Goal: Task Accomplishment & Management: Complete application form

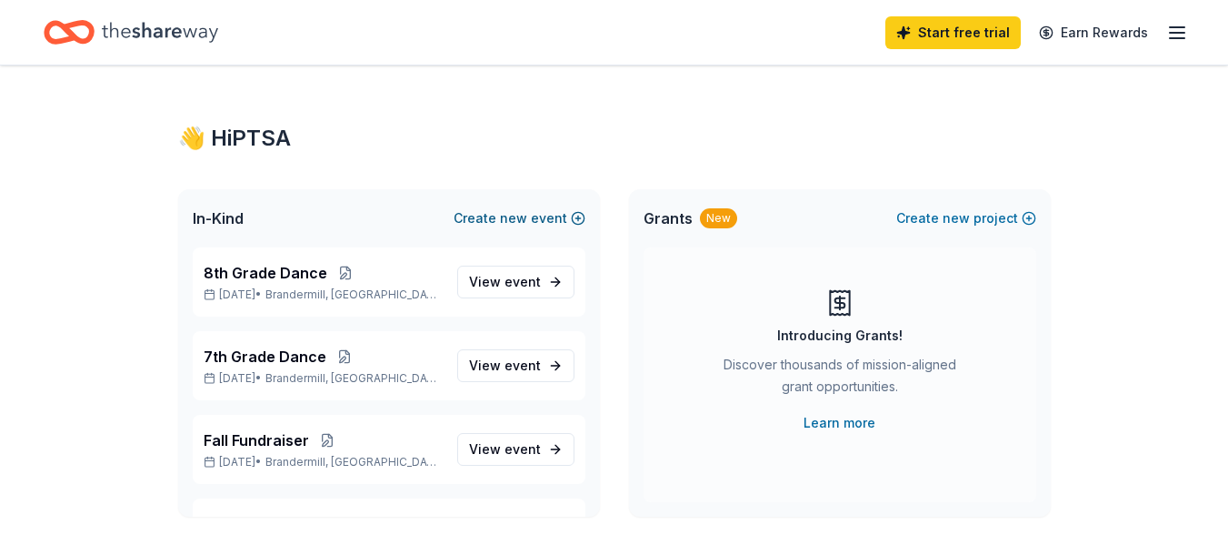
click at [526, 209] on span "new" at bounding box center [513, 218] width 27 height 22
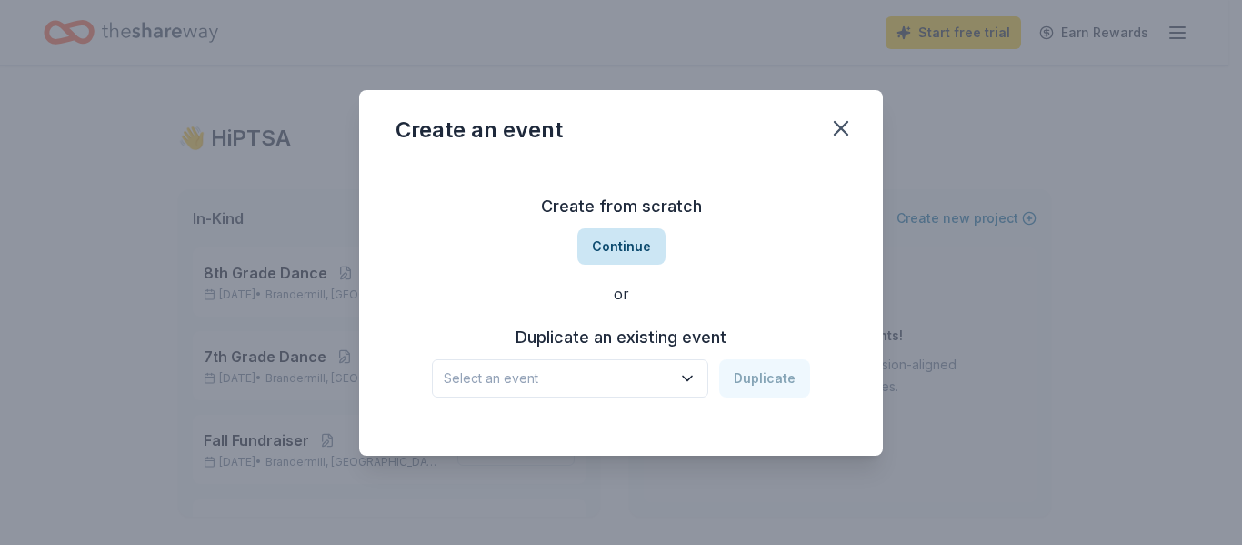
click at [629, 240] on button "Continue" at bounding box center [621, 246] width 88 height 36
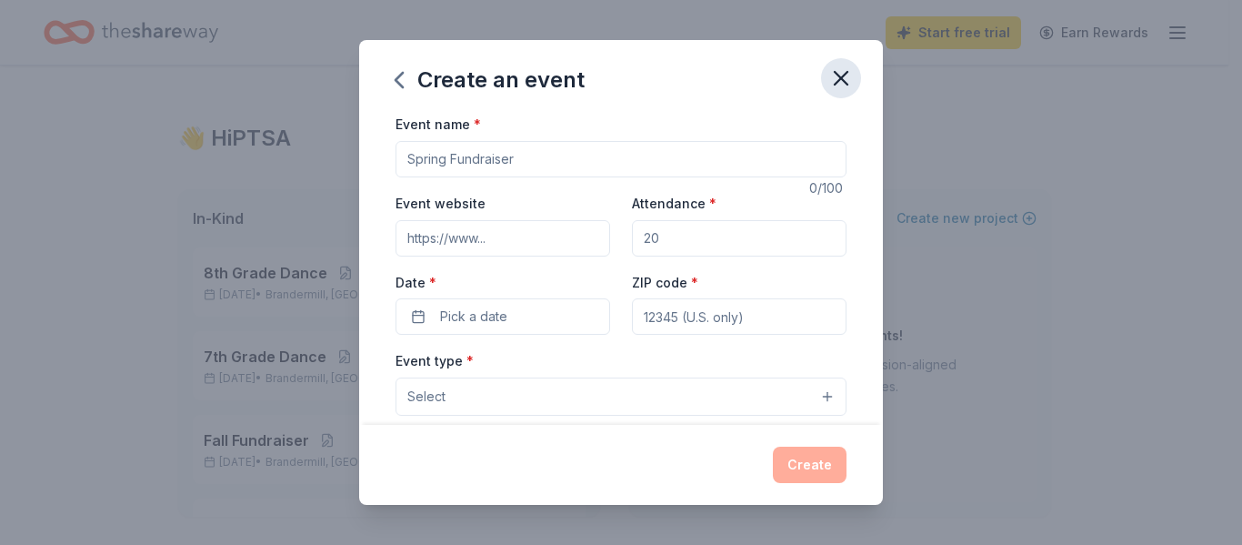
click at [833, 85] on icon "button" at bounding box center [840, 77] width 25 height 25
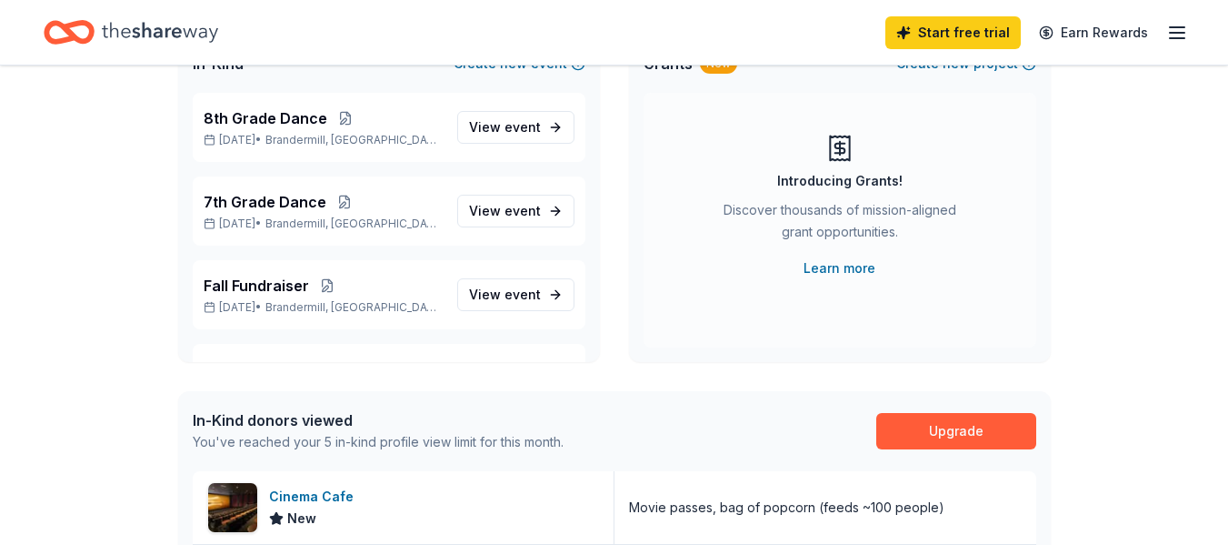
scroll to position [160, 0]
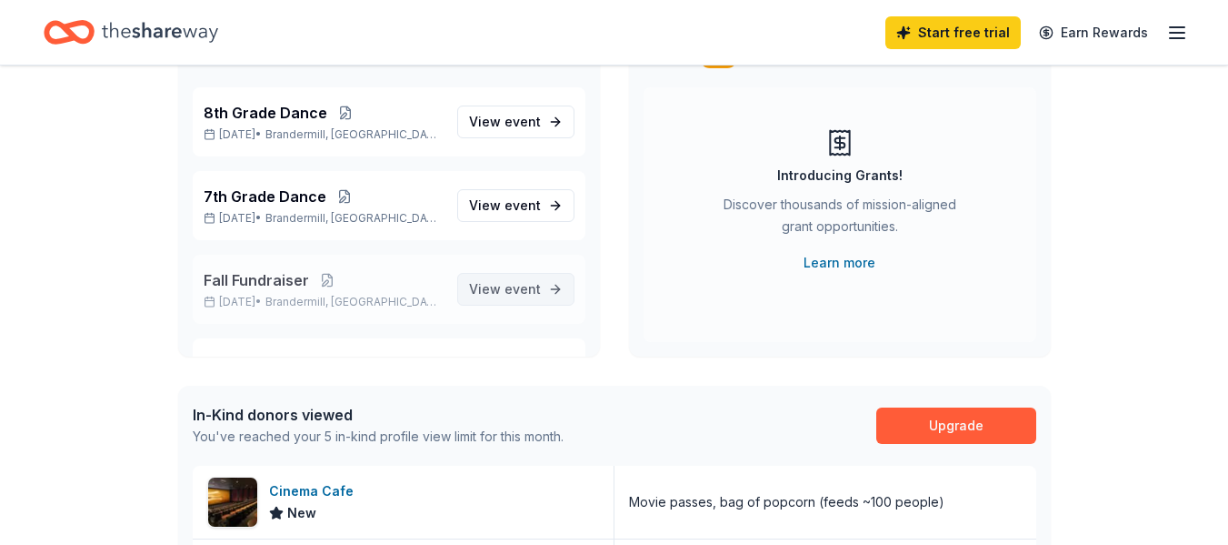
click at [537, 288] on link "View event" at bounding box center [515, 289] width 117 height 33
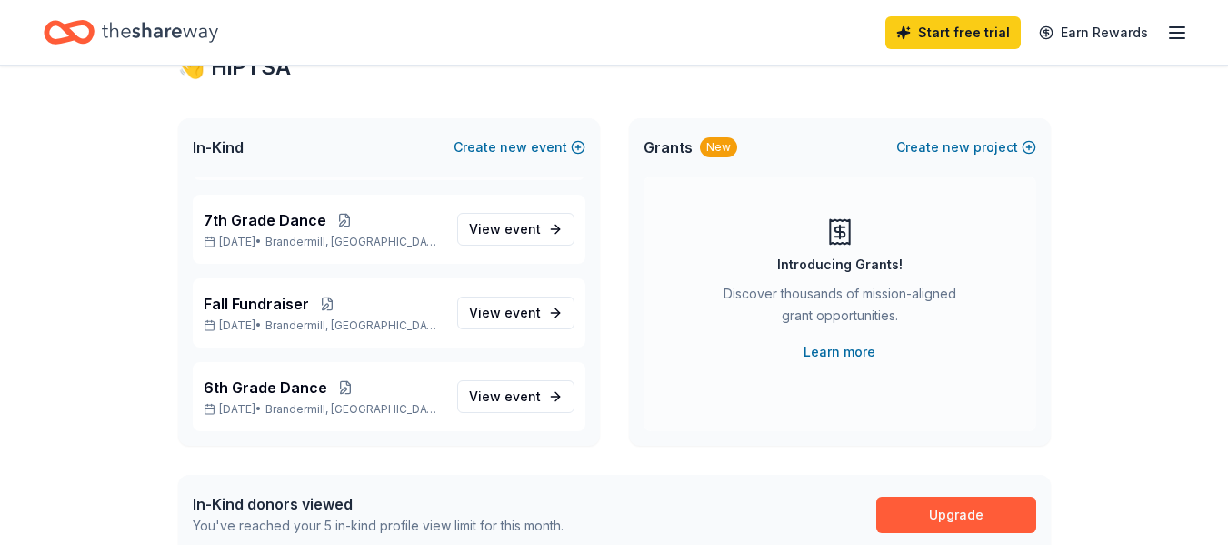
scroll to position [72, 0]
click at [1168, 33] on icon "button" at bounding box center [1178, 33] width 22 height 22
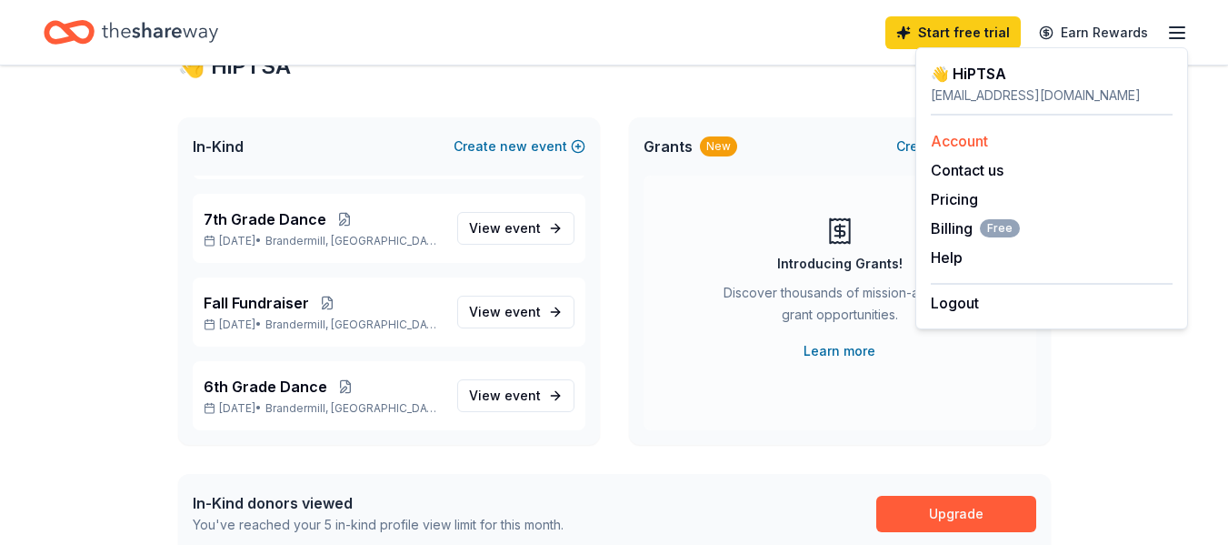
click at [978, 142] on link "Account" at bounding box center [959, 141] width 57 height 18
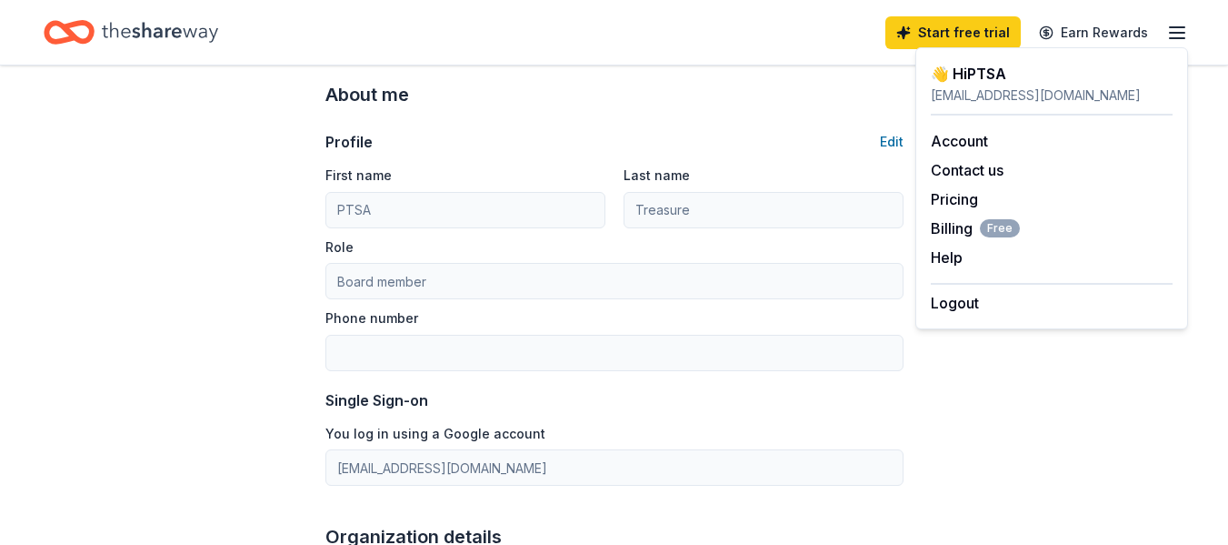
scroll to position [62, 0]
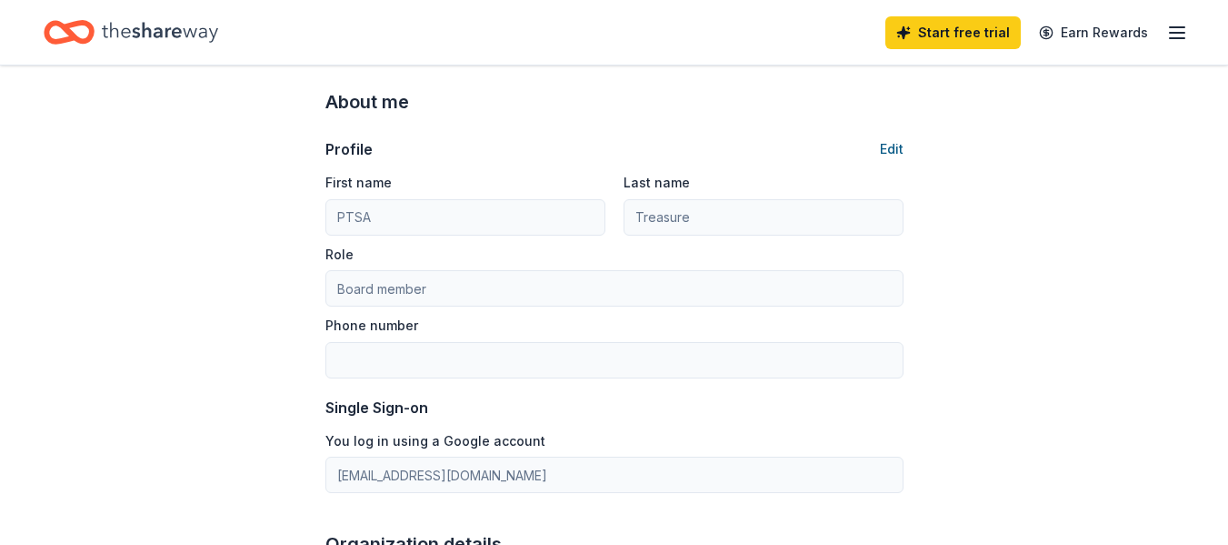
click at [887, 148] on button "Edit" at bounding box center [892, 149] width 24 height 22
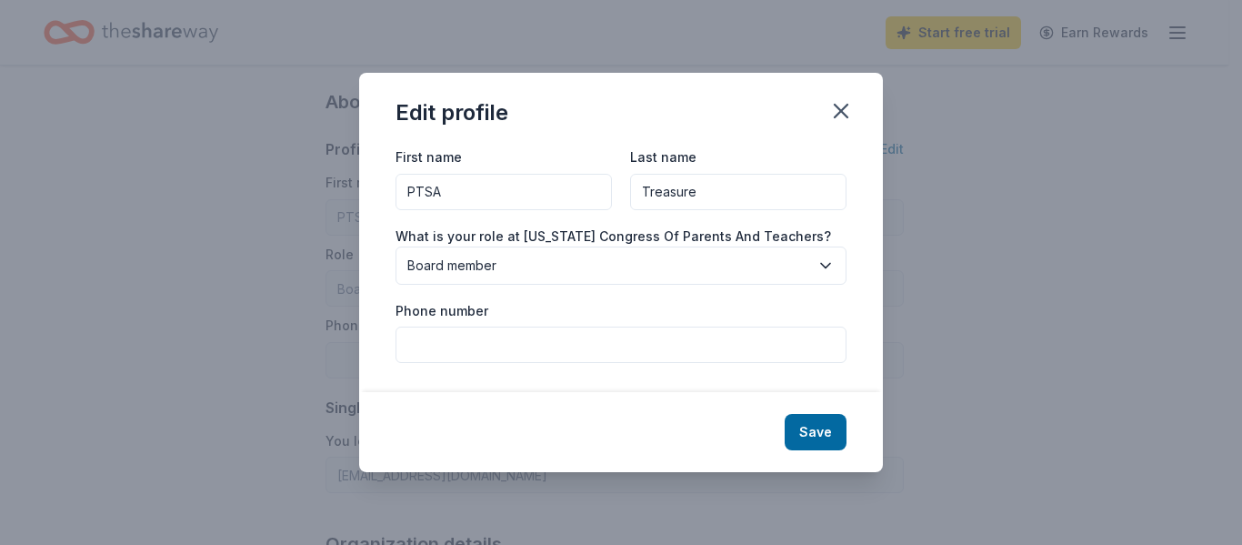
drag, startPoint x: 544, startPoint y: 195, endPoint x: 380, endPoint y: 199, distance: 163.7
click at [380, 199] on div "First name PTSA Last name Treasure What is your role at [US_STATE] Congress Of …" at bounding box center [621, 268] width 524 height 246
type input "[PERSON_NAME]"
click at [616, 351] on input "Phone number" at bounding box center [621, 344] width 451 height 36
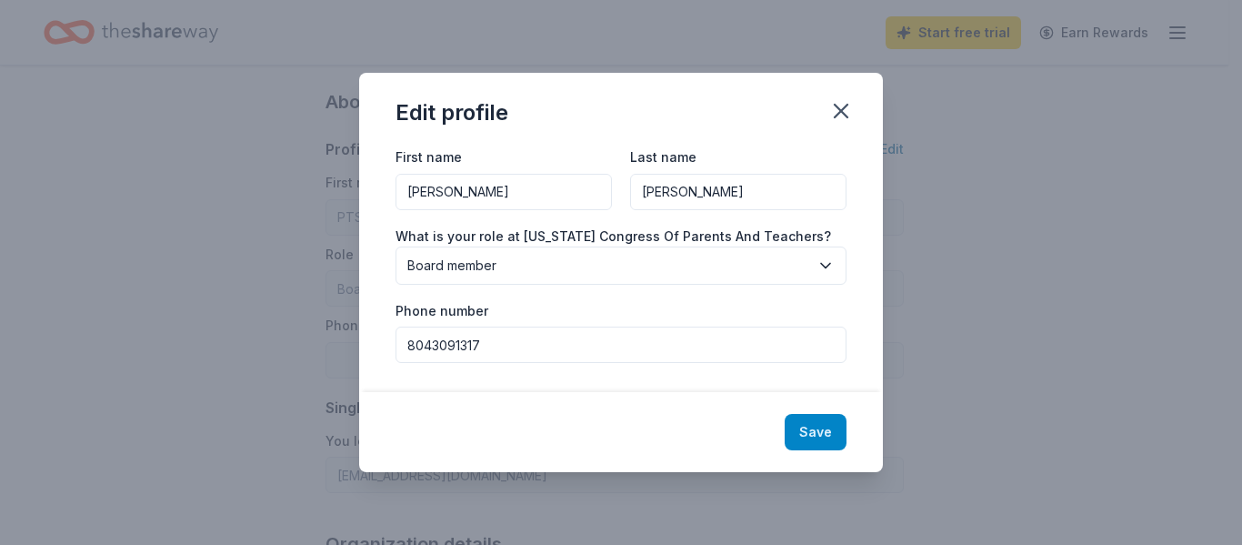
type input "8043091317"
click at [809, 435] on button "Save" at bounding box center [816, 432] width 62 height 36
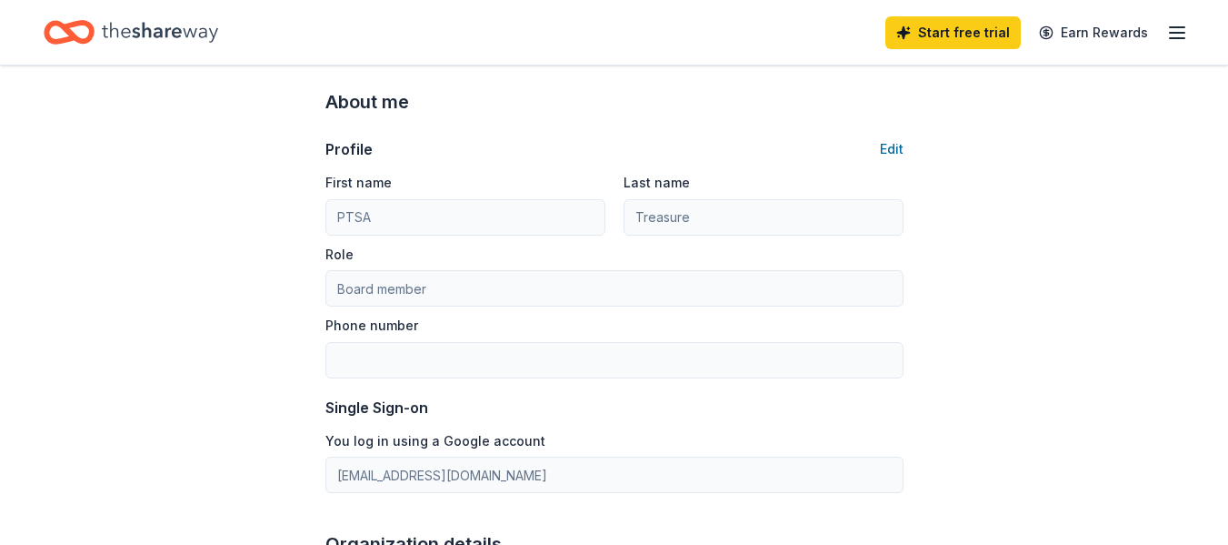
type input "[PERSON_NAME]"
type input "8043091317"
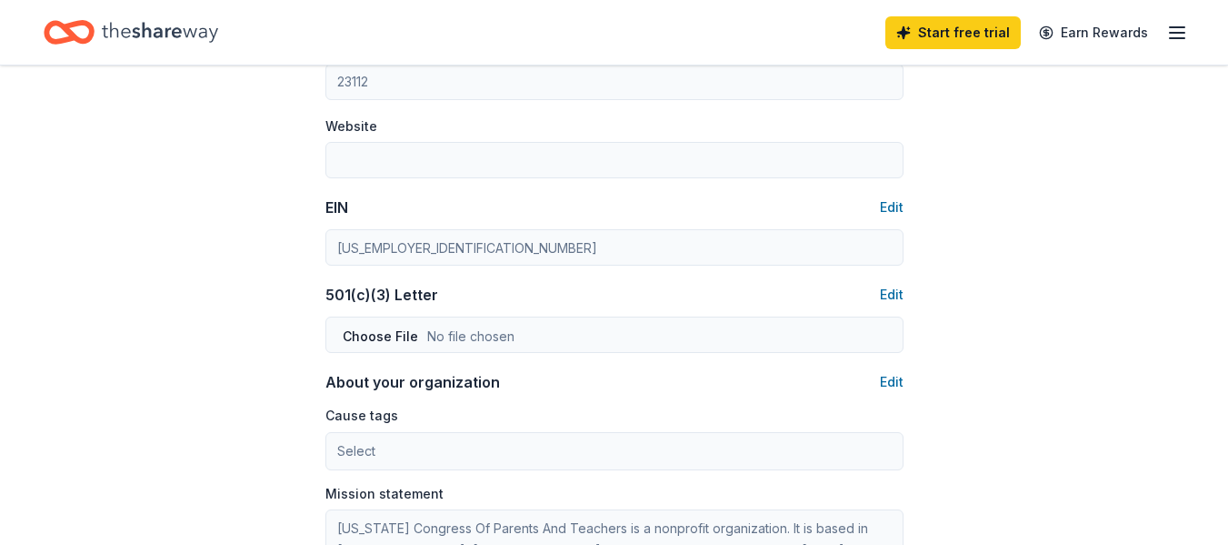
scroll to position [722, 0]
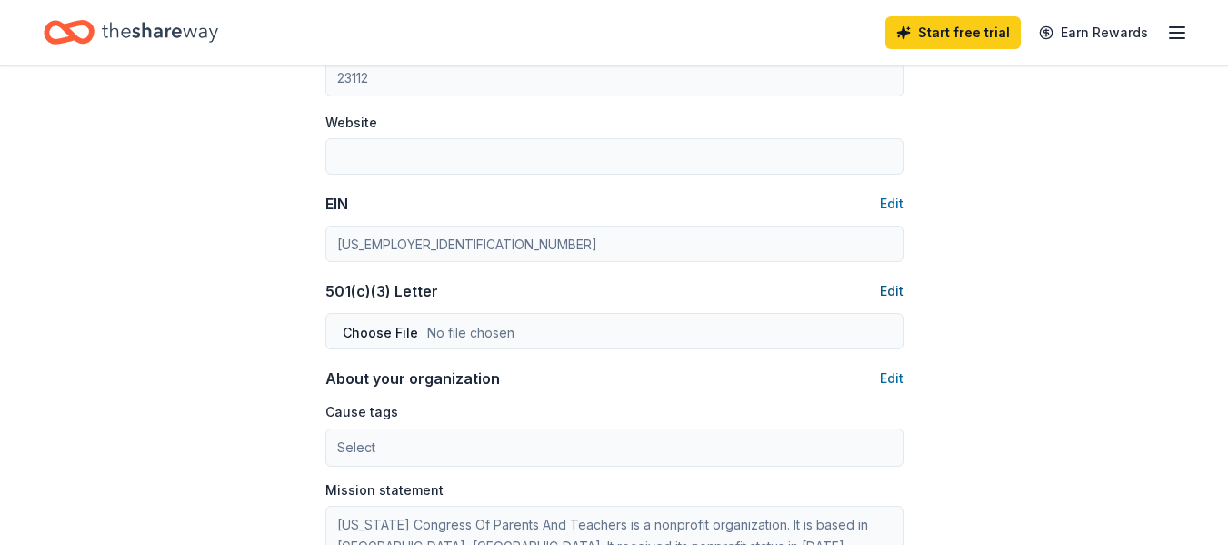
click at [896, 289] on button "Edit" at bounding box center [892, 291] width 24 height 22
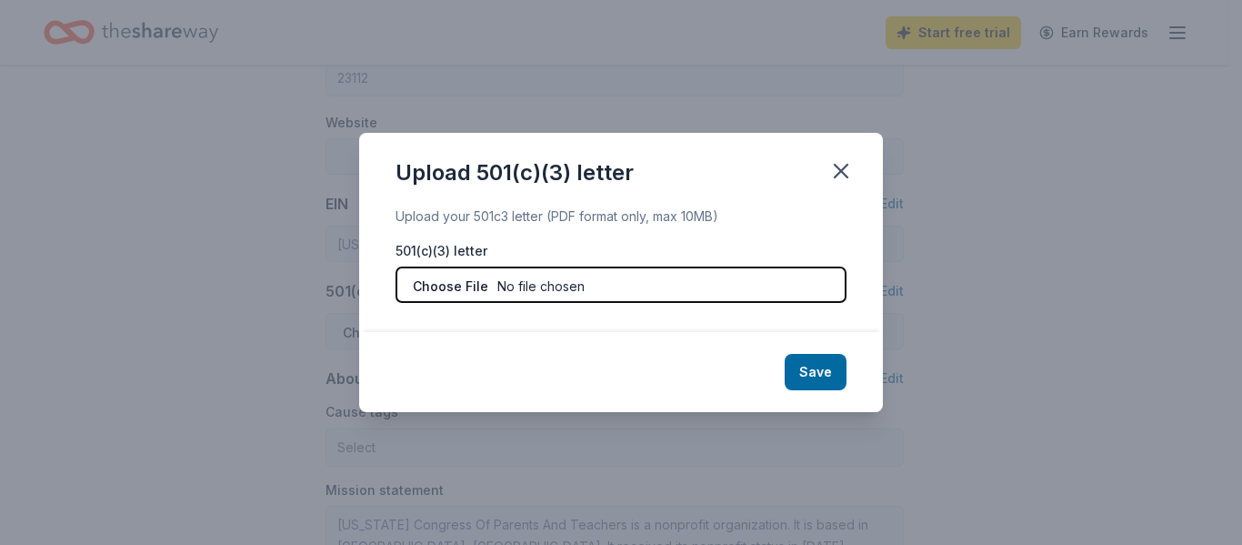
click at [724, 290] on input "file" at bounding box center [621, 284] width 451 height 36
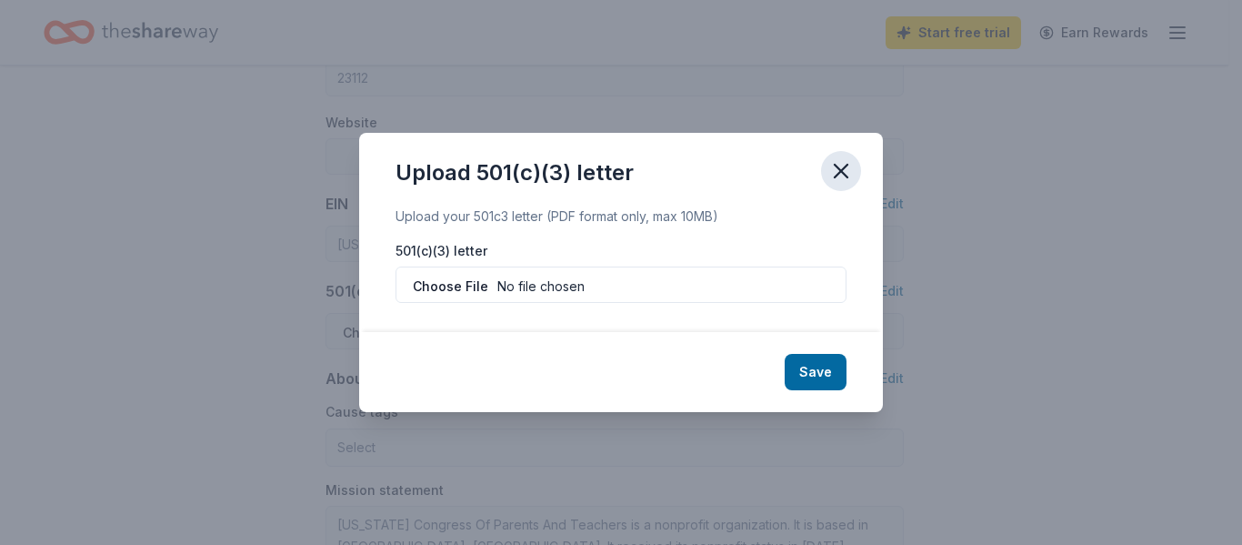
click at [841, 161] on icon "button" at bounding box center [840, 170] width 25 height 25
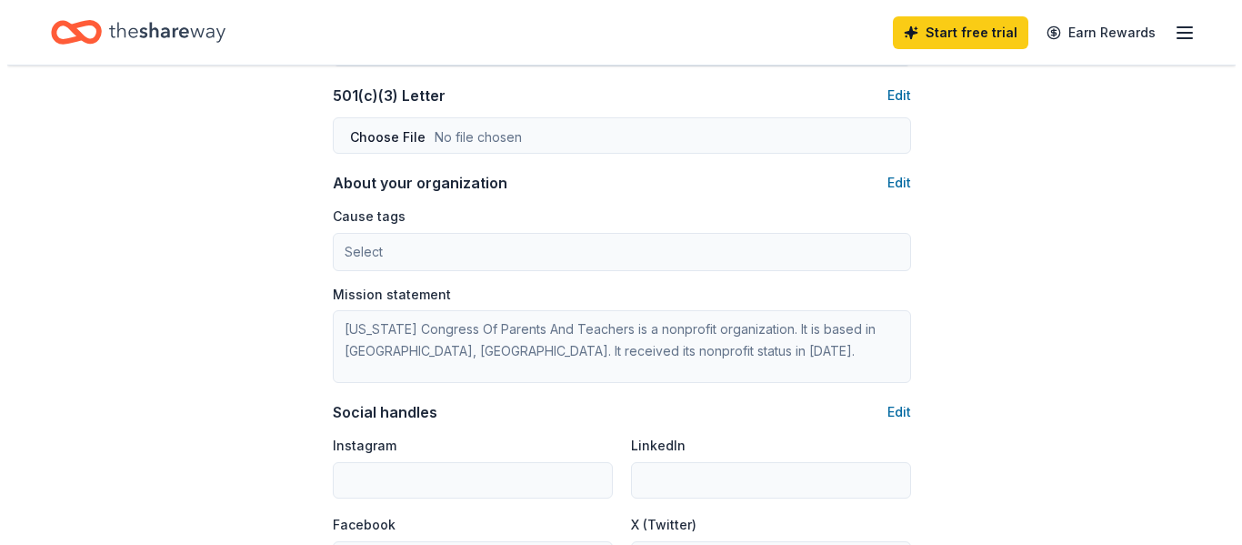
scroll to position [919, 0]
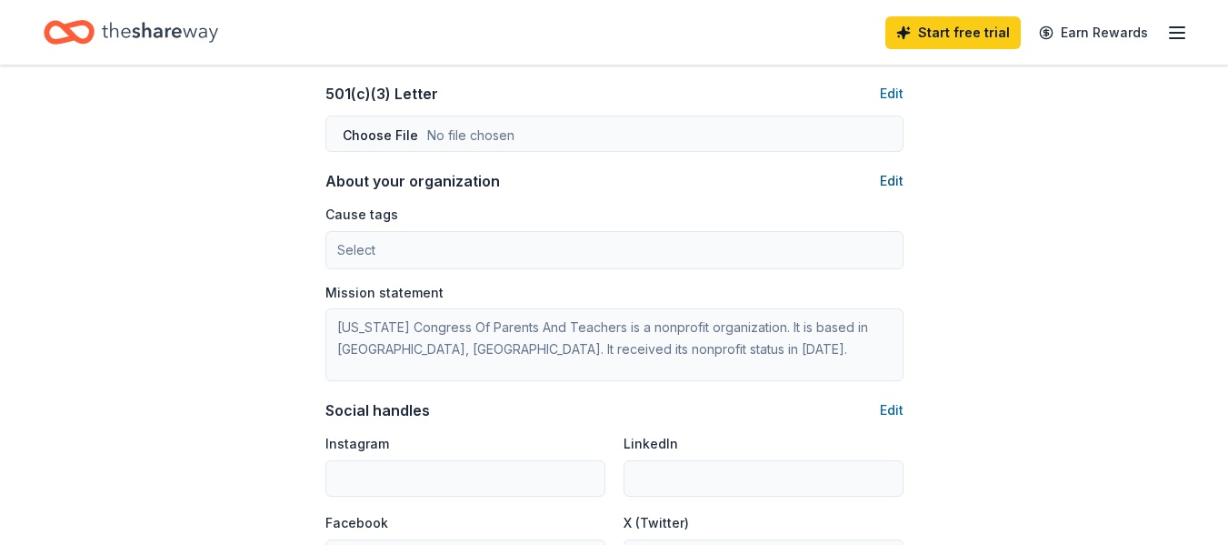
click at [887, 185] on button "Edit" at bounding box center [892, 181] width 24 height 22
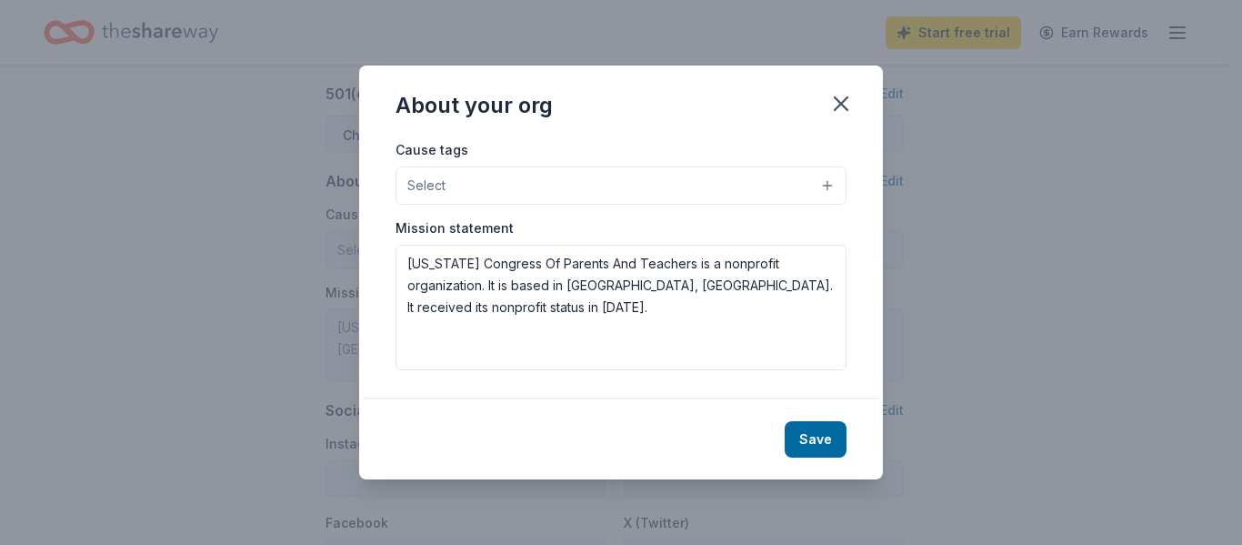
click at [676, 188] on button "Select" at bounding box center [621, 185] width 451 height 38
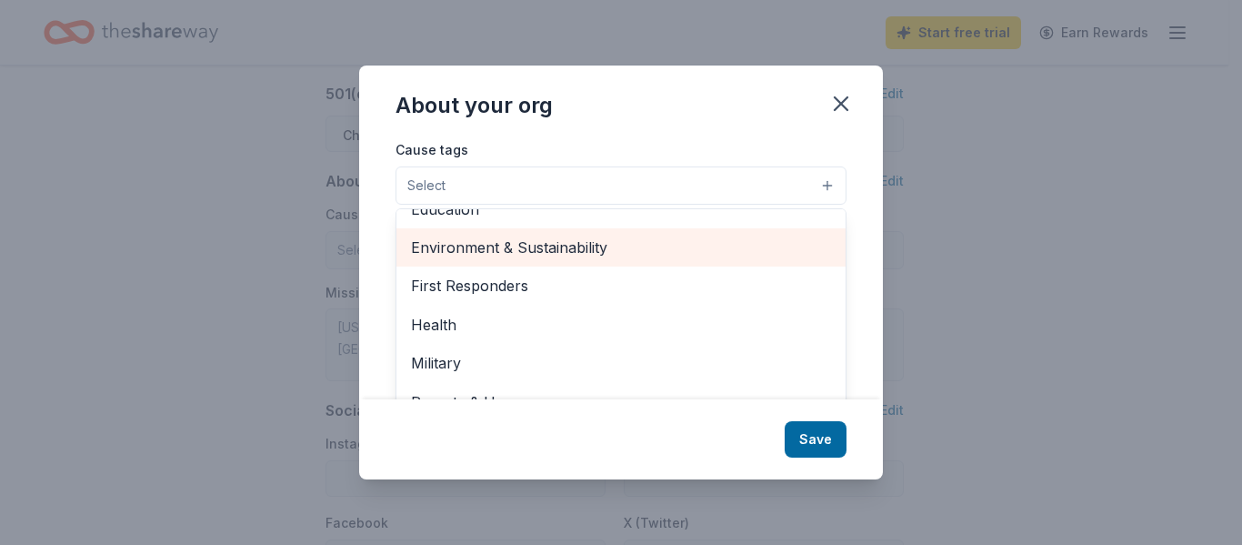
scroll to position [159, 0]
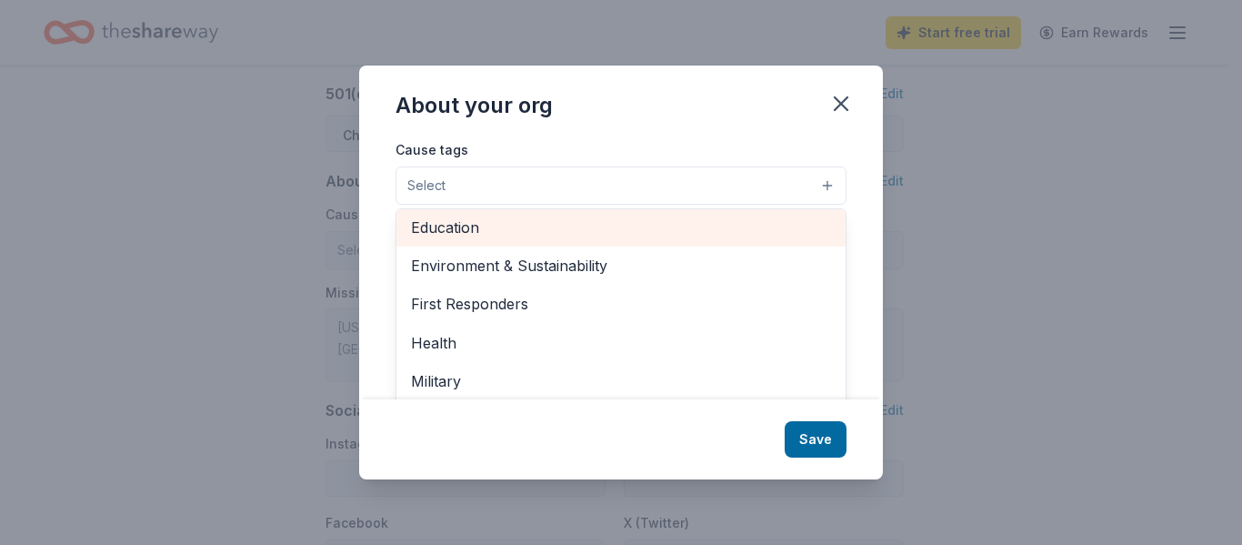
click at [506, 220] on span "Education" at bounding box center [621, 227] width 420 height 24
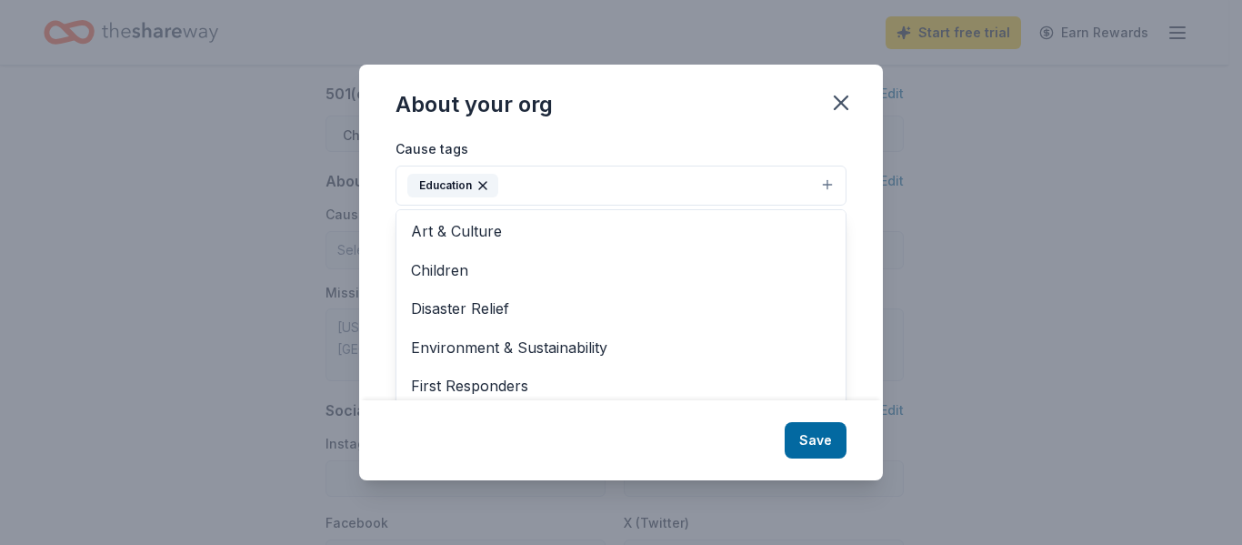
scroll to position [32, 0]
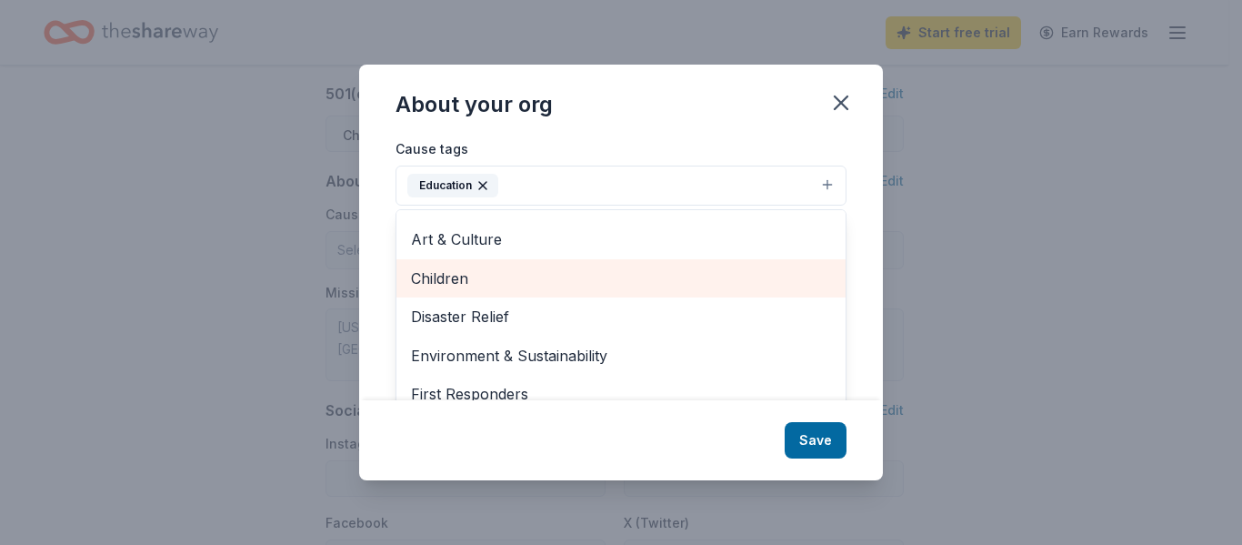
click at [521, 273] on span "Children" at bounding box center [621, 278] width 420 height 24
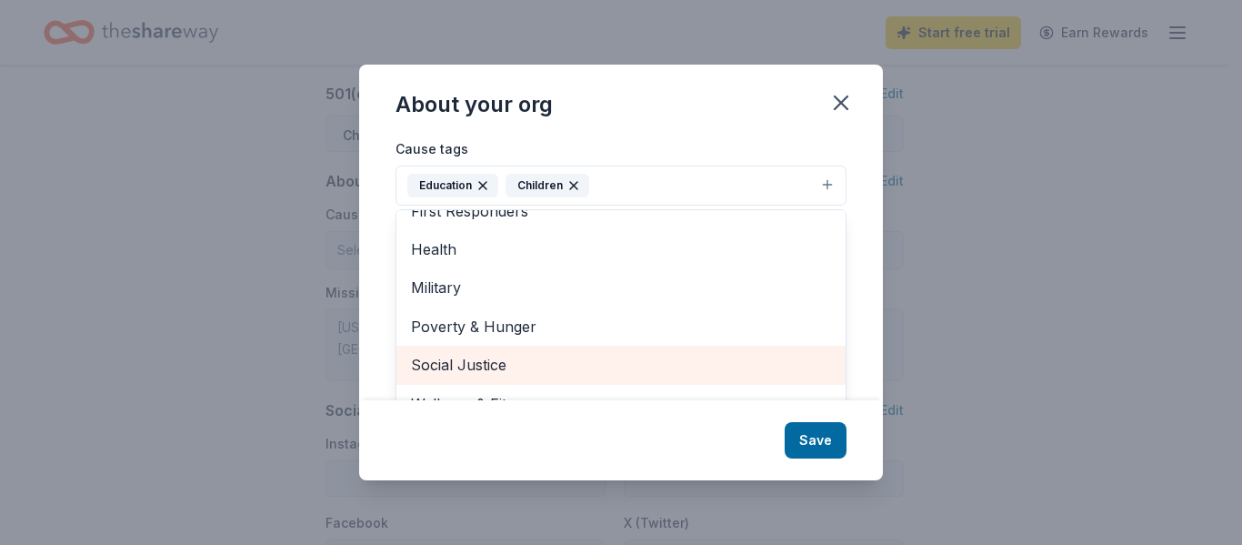
scroll to position [27, 0]
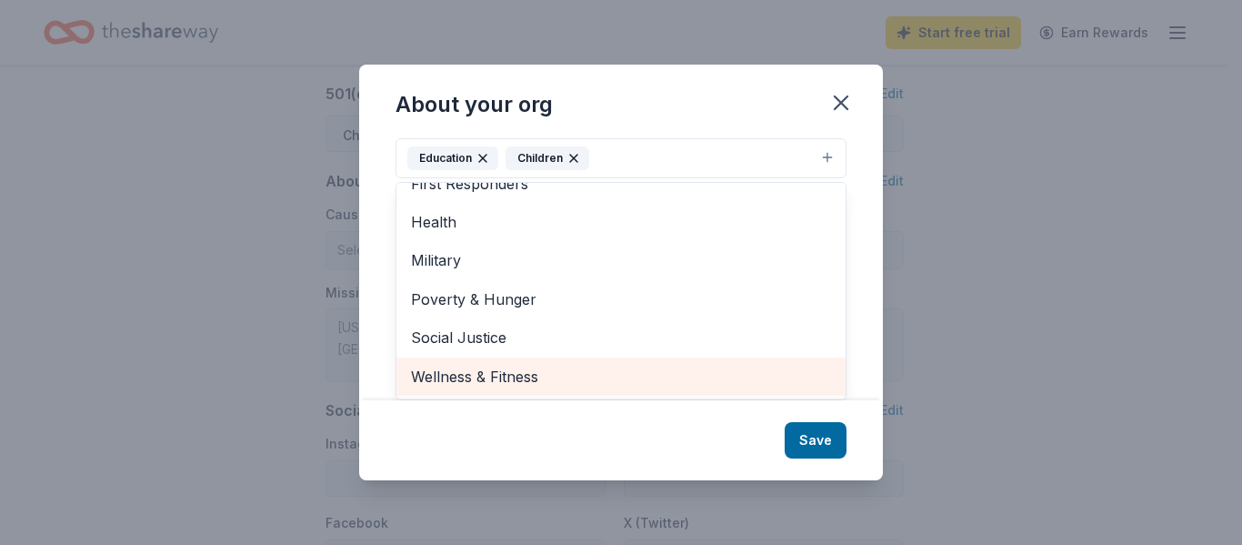
click at [502, 367] on span "Wellness & Fitness" at bounding box center [621, 377] width 420 height 24
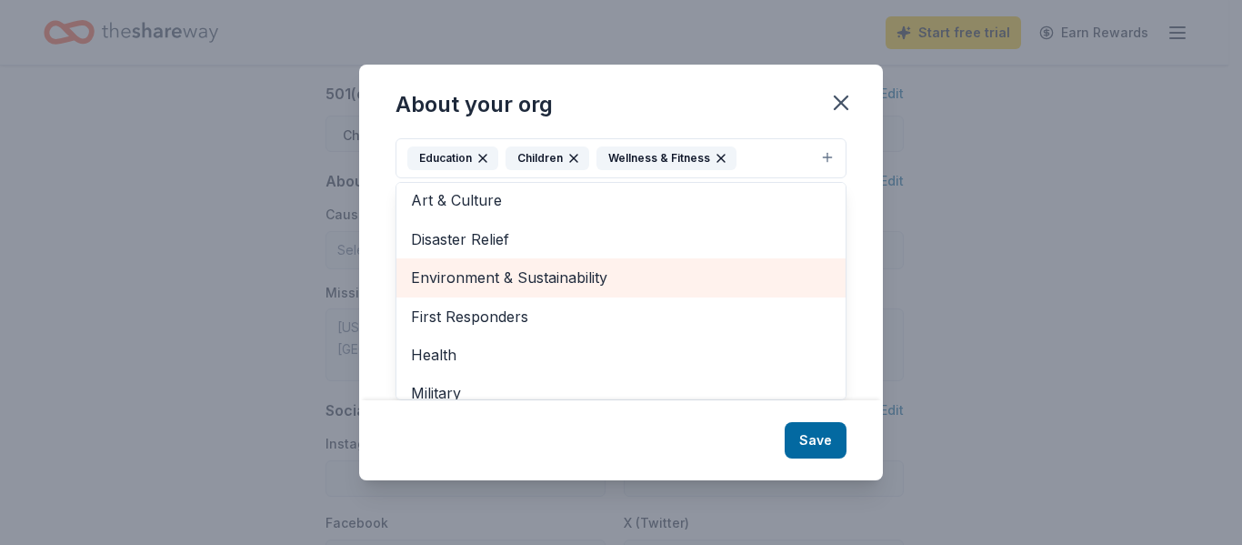
scroll to position [0, 0]
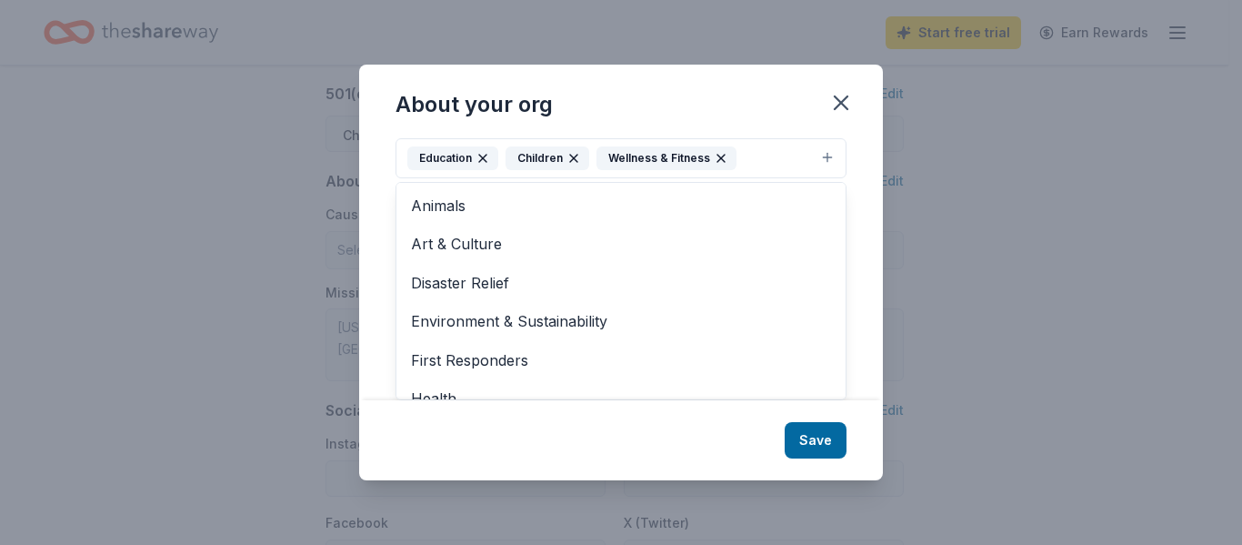
click at [813, 436] on div "About your org Cause tags Education Children Wellness & Fitness Animals Art & C…" at bounding box center [621, 272] width 524 height 415
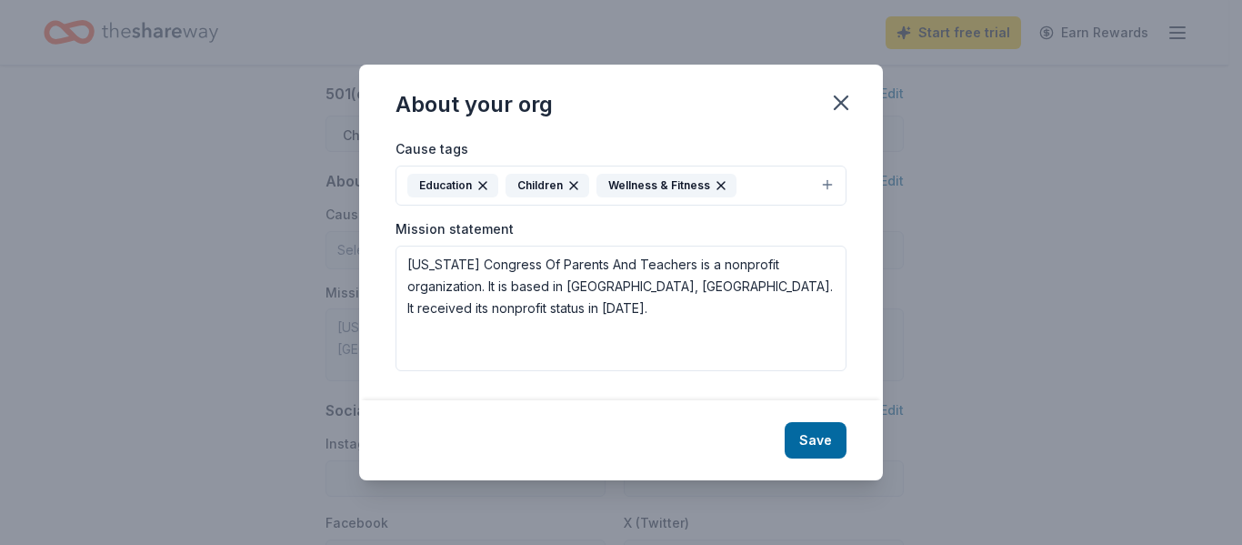
click at [813, 436] on button "Save" at bounding box center [816, 440] width 62 height 36
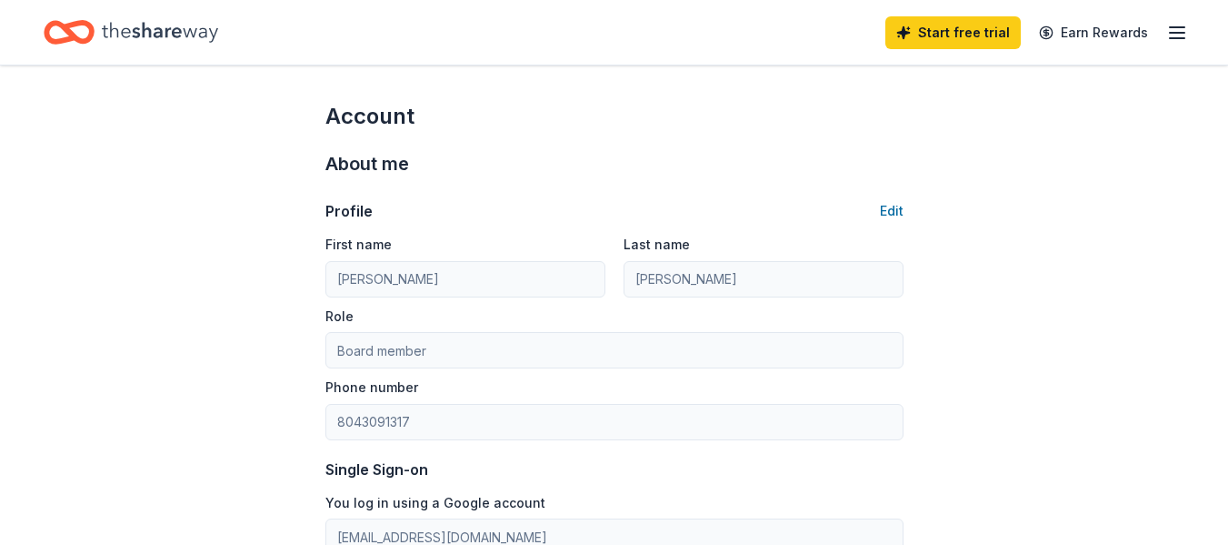
click at [1175, 28] on icon "button" at bounding box center [1178, 33] width 22 height 22
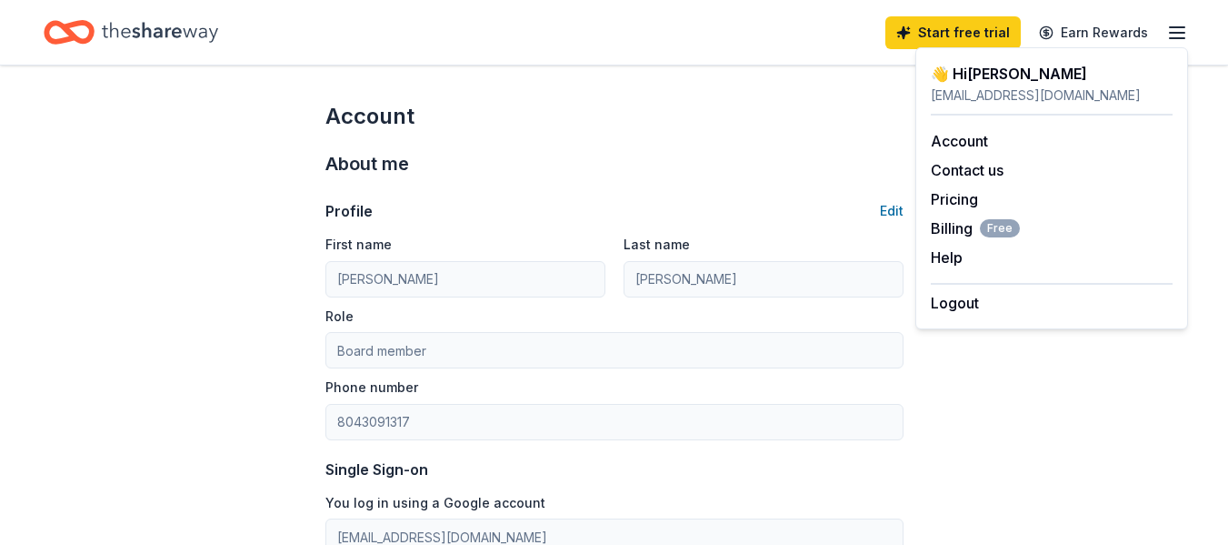
click at [191, 35] on icon "Home" at bounding box center [160, 32] width 116 height 37
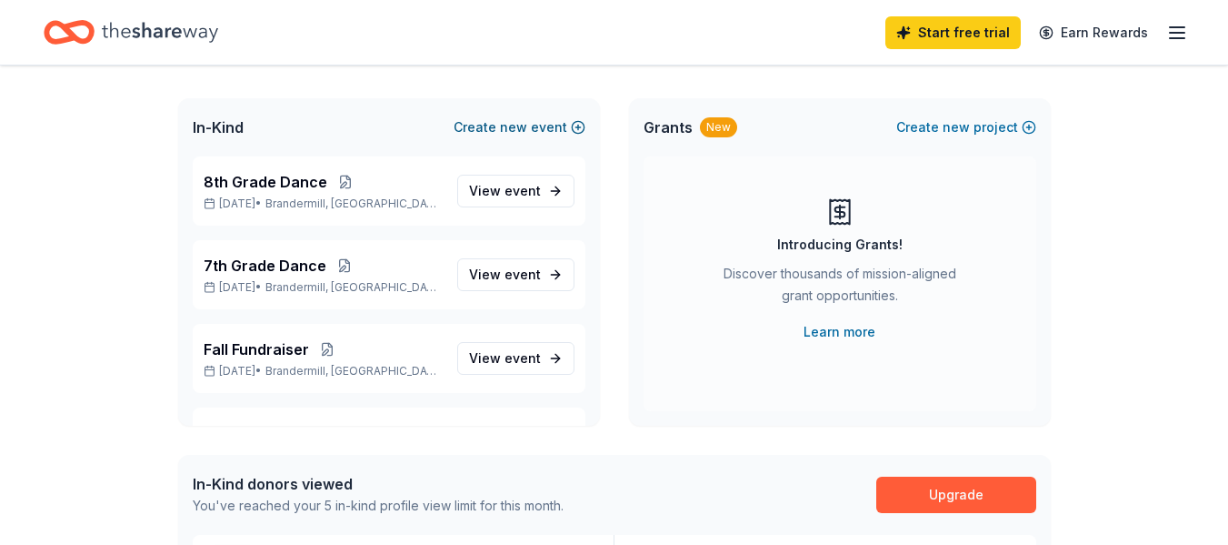
scroll to position [65, 0]
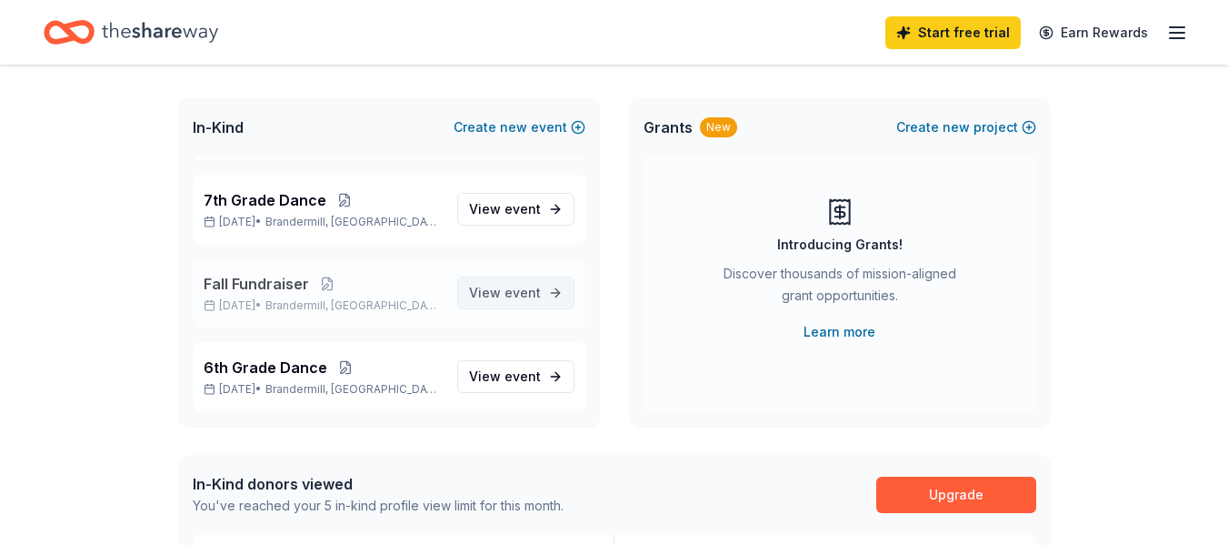
click at [505, 286] on span "event" at bounding box center [523, 292] width 36 height 15
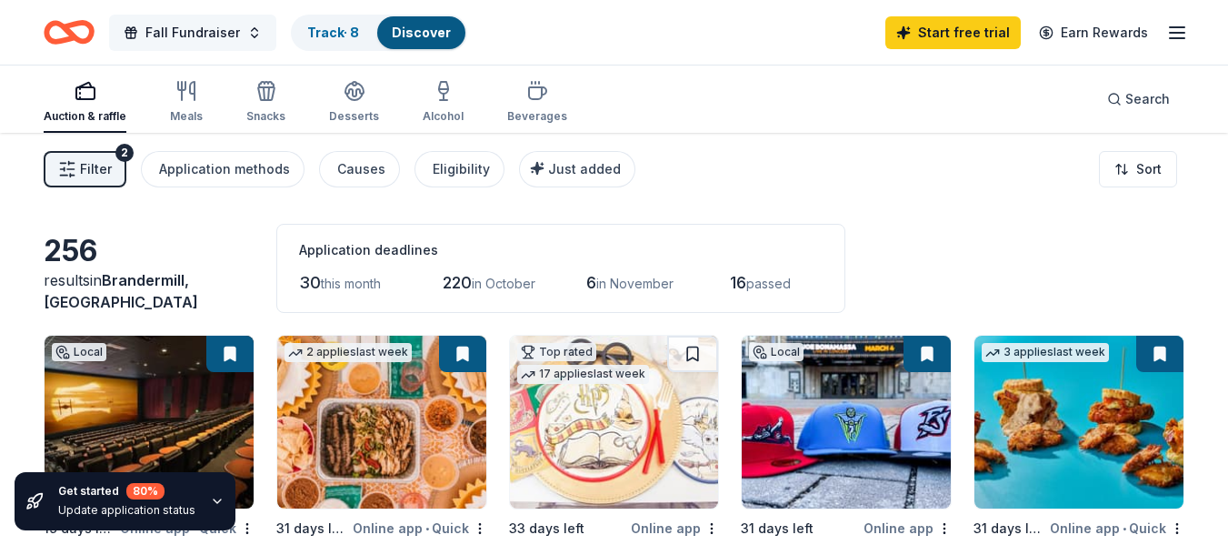
click at [249, 35] on button "Fall Fundraiser" at bounding box center [192, 33] width 167 height 36
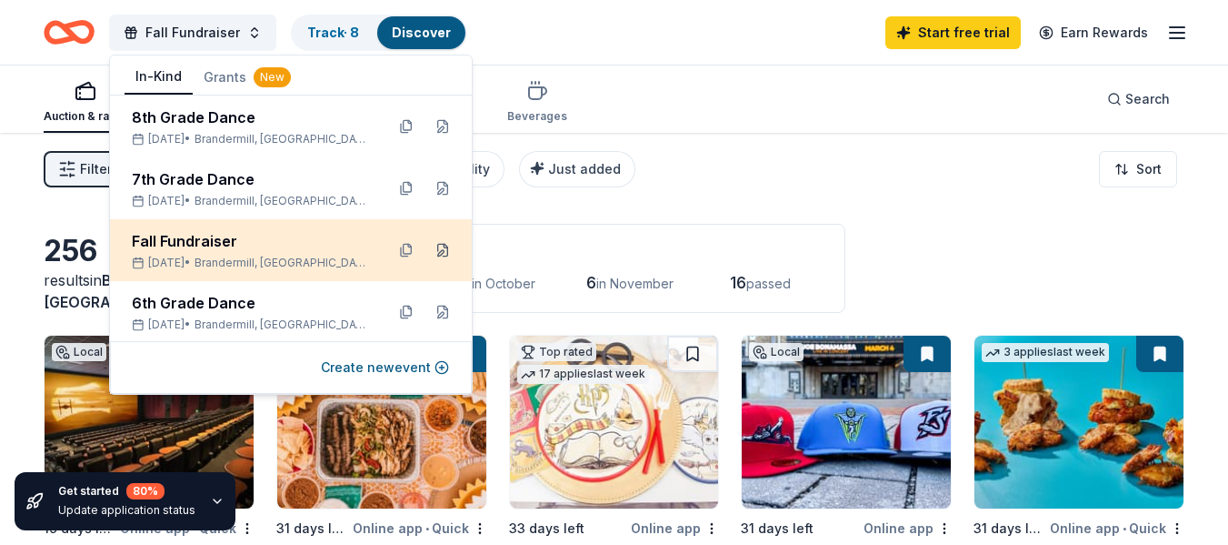
click at [429, 251] on button at bounding box center [442, 249] width 29 height 29
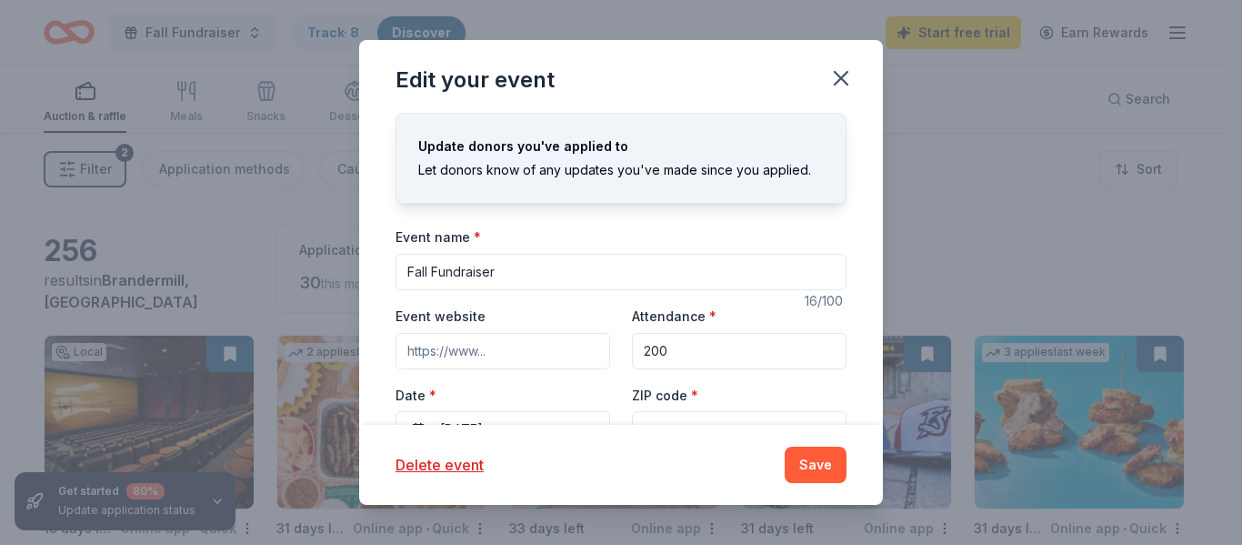
drag, startPoint x: 502, startPoint y: 266, endPoint x: 353, endPoint y: 265, distance: 149.1
click at [353, 265] on div "Edit your event Update donors you've applied to Let donors know of any updates …" at bounding box center [621, 272] width 1242 height 545
type input "Spring Fundraiser"
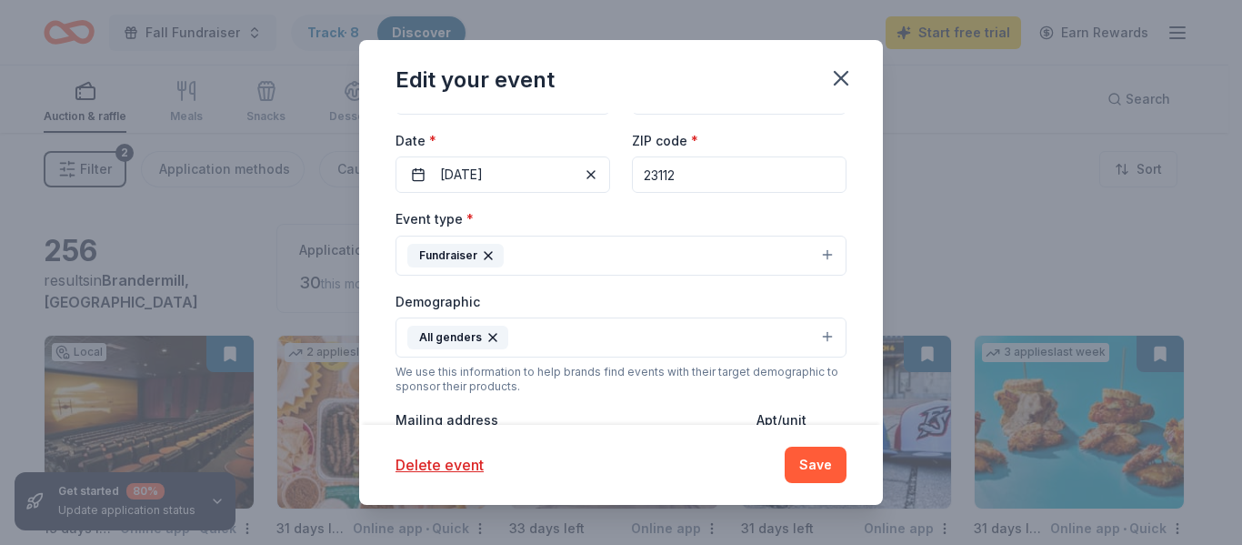
scroll to position [255, 0]
click at [510, 182] on button "[DATE]" at bounding box center [503, 173] width 215 height 36
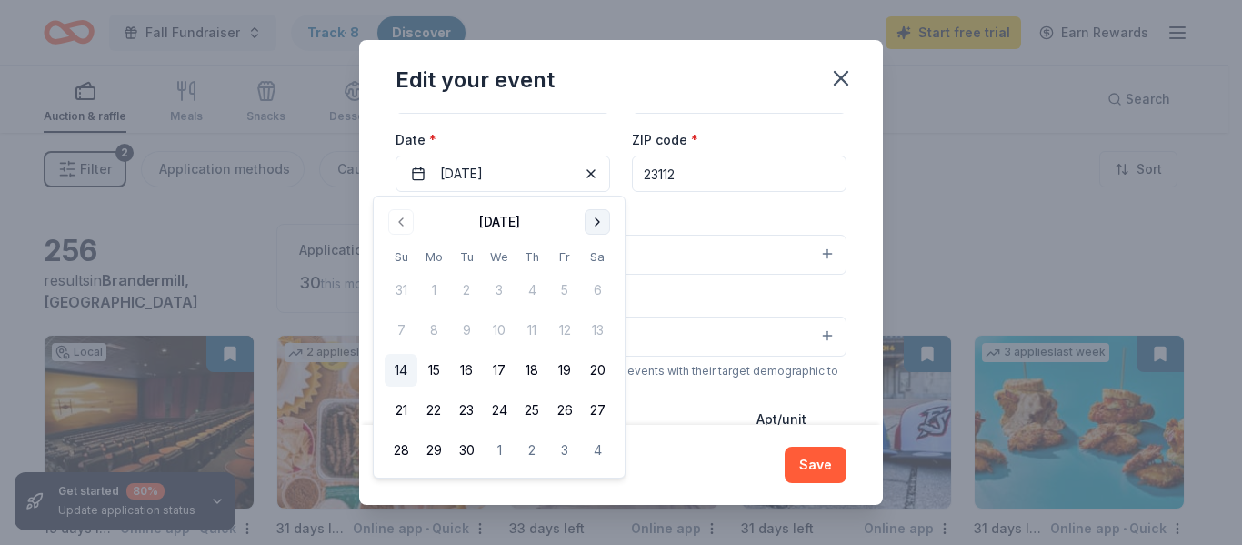
click at [600, 218] on button "Go to next month" at bounding box center [597, 221] width 25 height 25
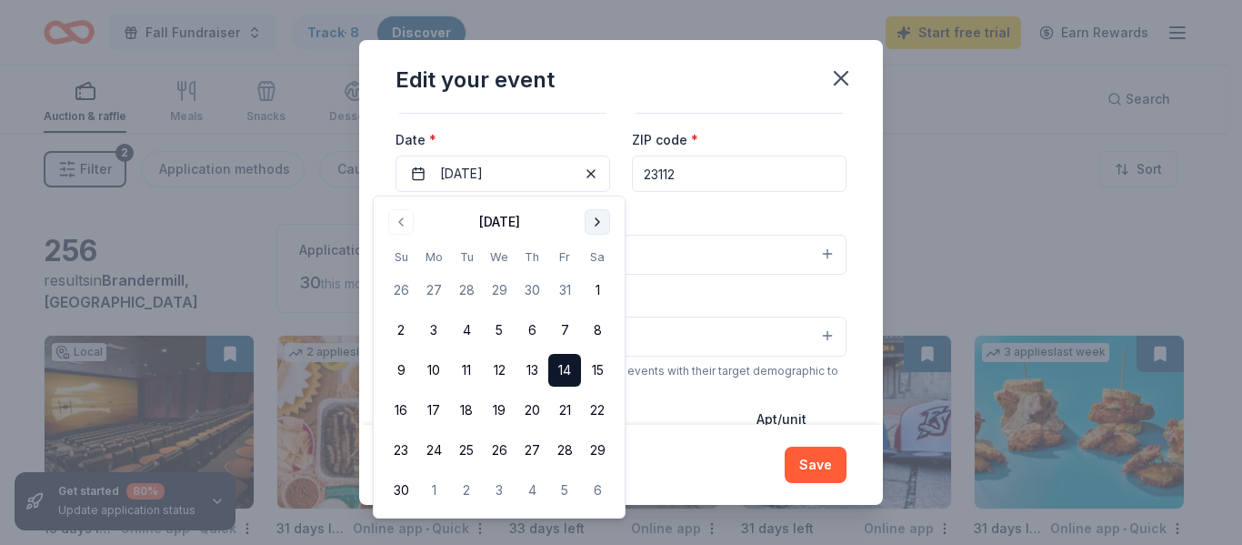
click at [600, 218] on button "Go to next month" at bounding box center [597, 221] width 25 height 25
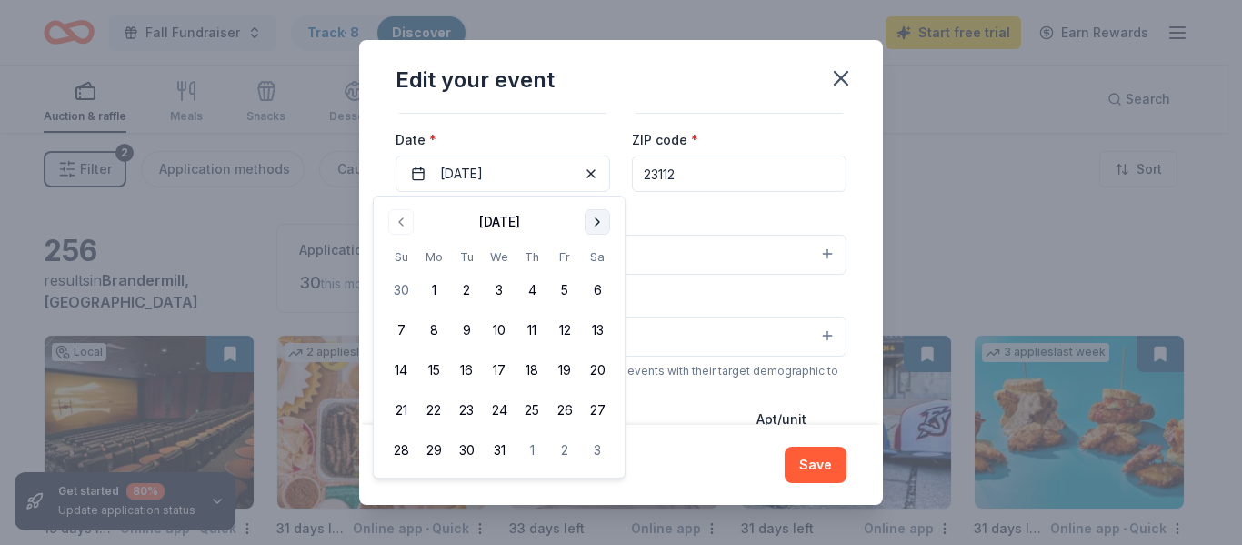
click at [600, 218] on button "Go to next month" at bounding box center [597, 221] width 25 height 25
click at [407, 290] on button "1" at bounding box center [401, 290] width 33 height 33
click at [593, 372] on button "21" at bounding box center [597, 370] width 33 height 33
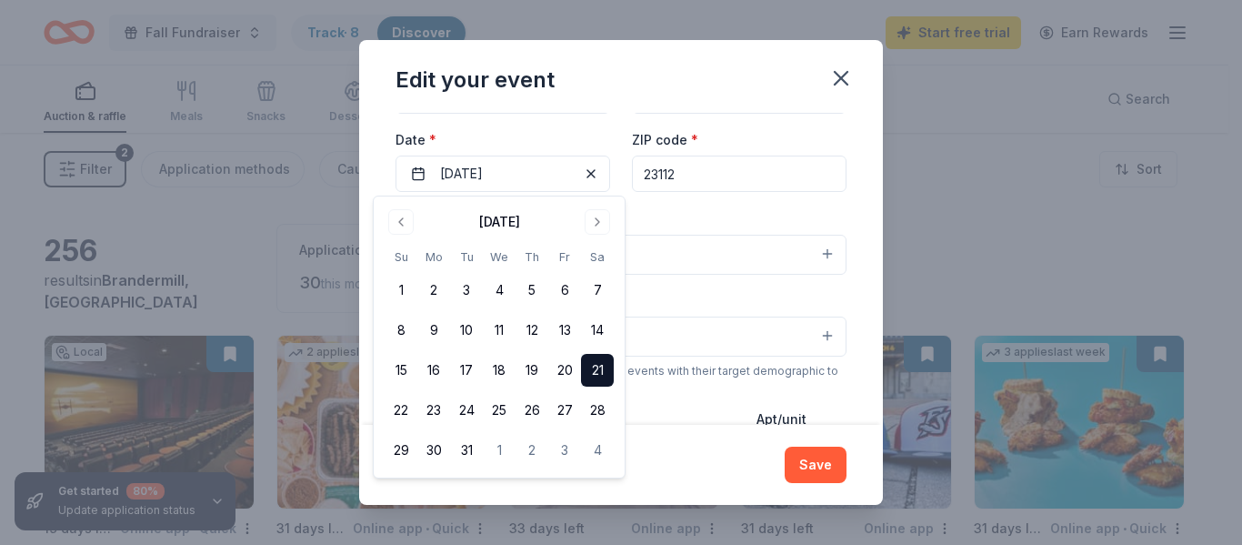
click at [699, 415] on div "Mailing address [STREET_ADDRESS][PERSON_NAME]" at bounding box center [569, 439] width 346 height 65
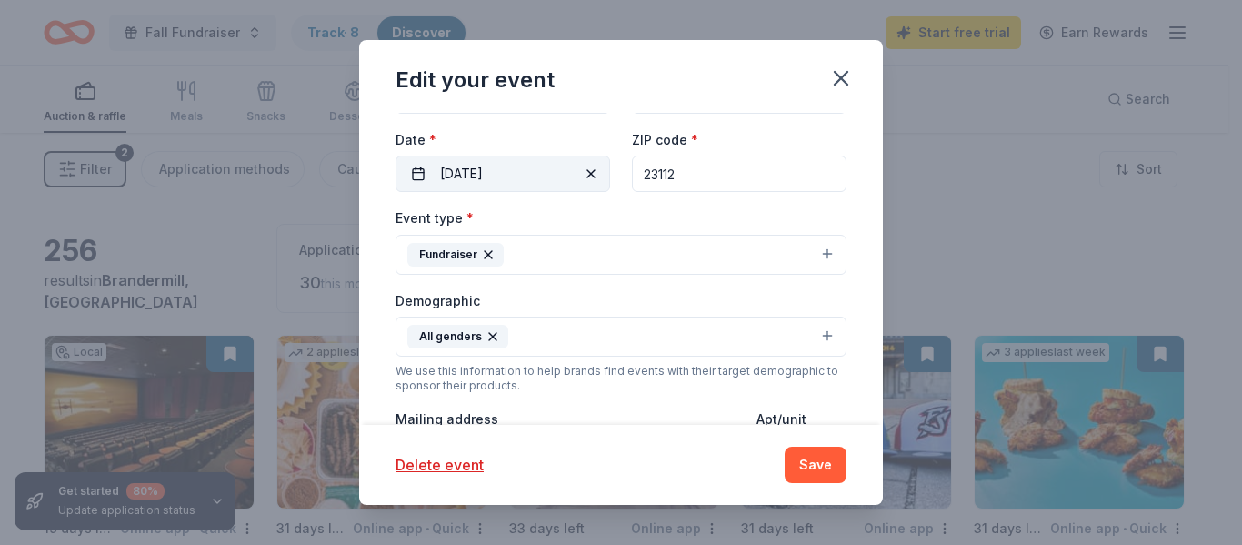
click at [557, 164] on button "[DATE]" at bounding box center [503, 173] width 215 height 36
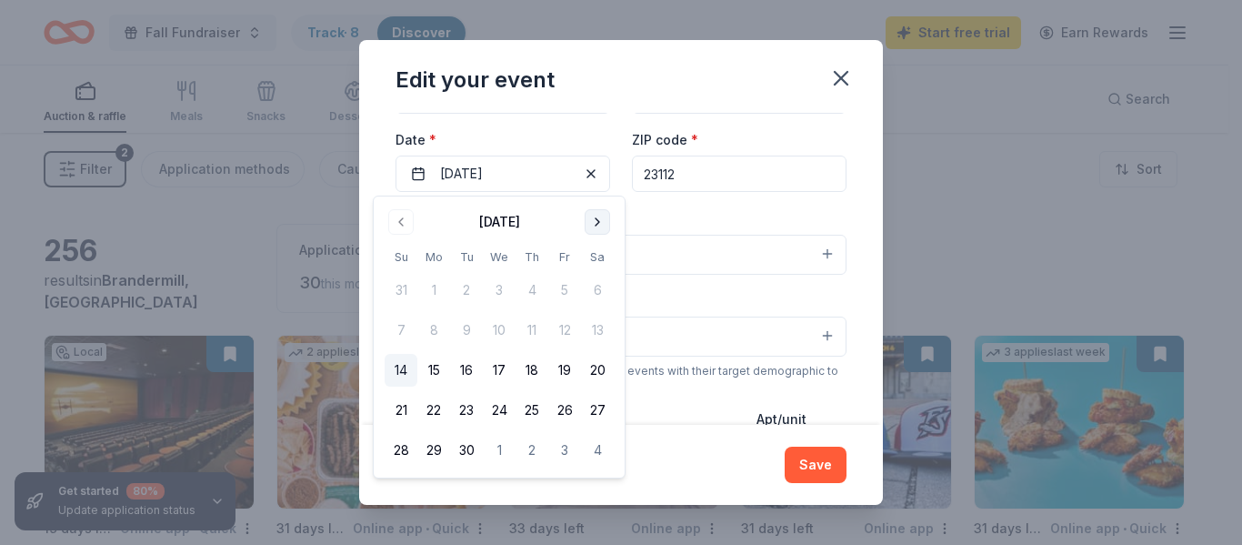
click at [592, 215] on button "Go to next month" at bounding box center [597, 221] width 25 height 25
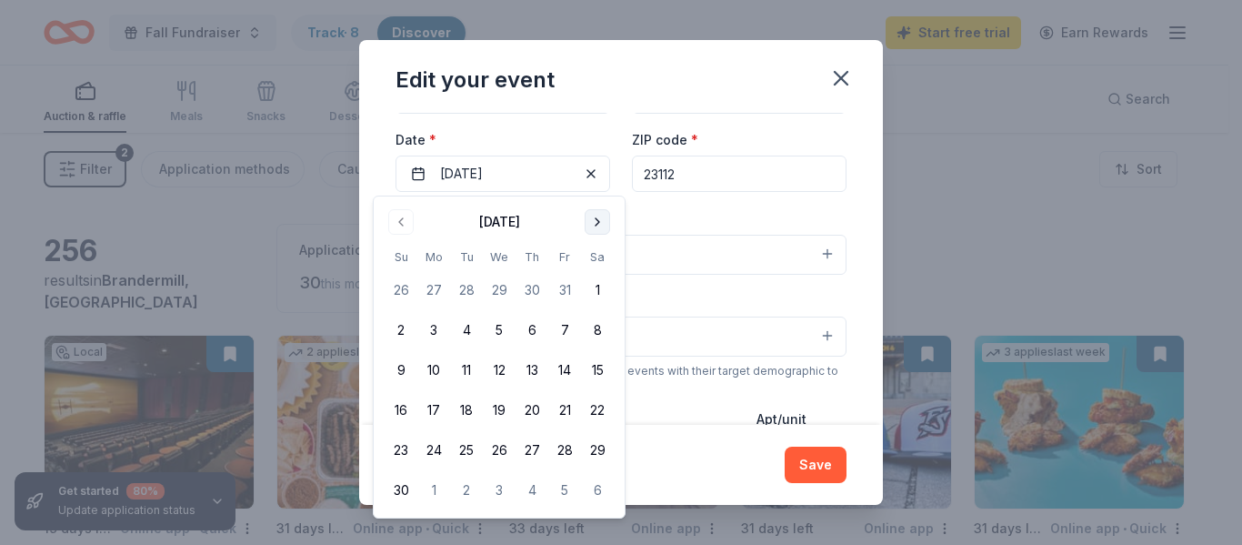
click at [592, 215] on button "Go to next month" at bounding box center [597, 221] width 25 height 25
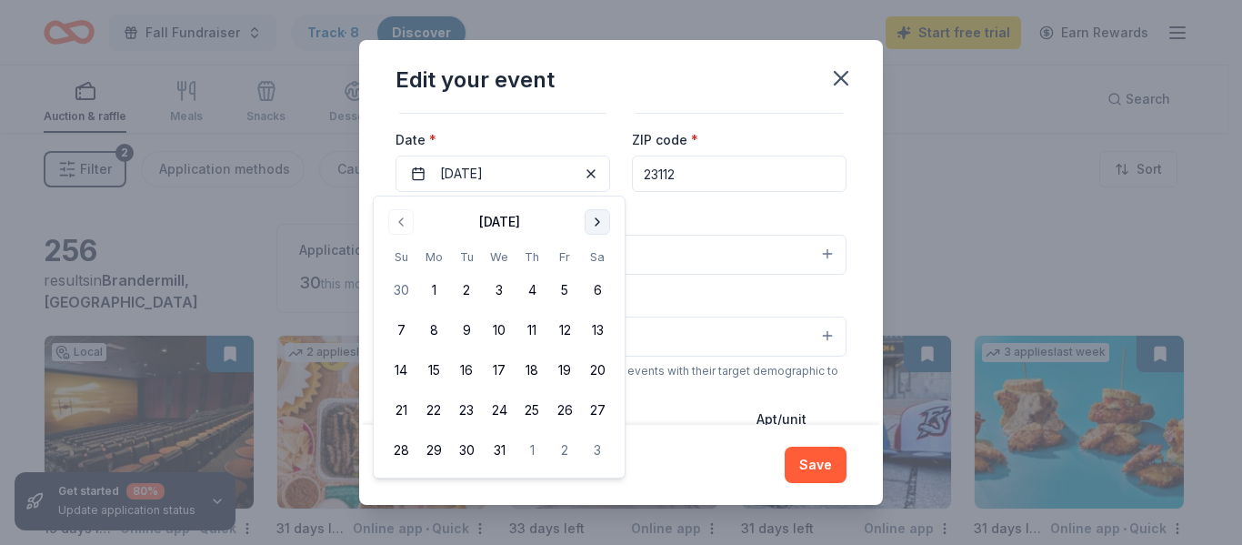
click at [592, 215] on button "Go to next month" at bounding box center [597, 221] width 25 height 25
click at [440, 289] on button "2" at bounding box center [433, 290] width 33 height 33
click at [749, 320] on button "All genders" at bounding box center [621, 336] width 451 height 40
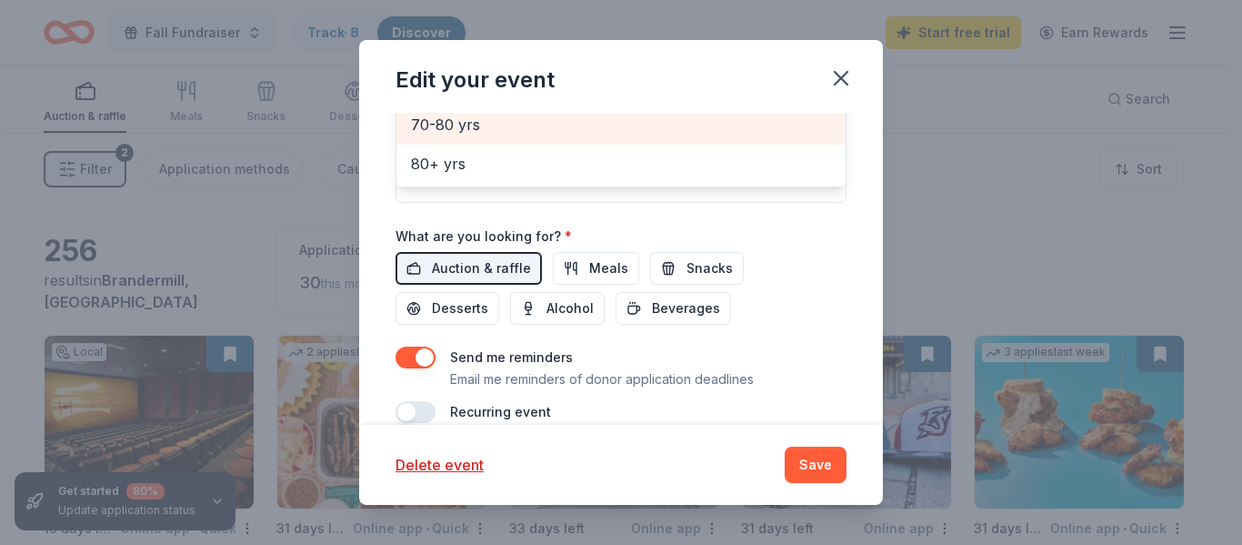
scroll to position [674, 0]
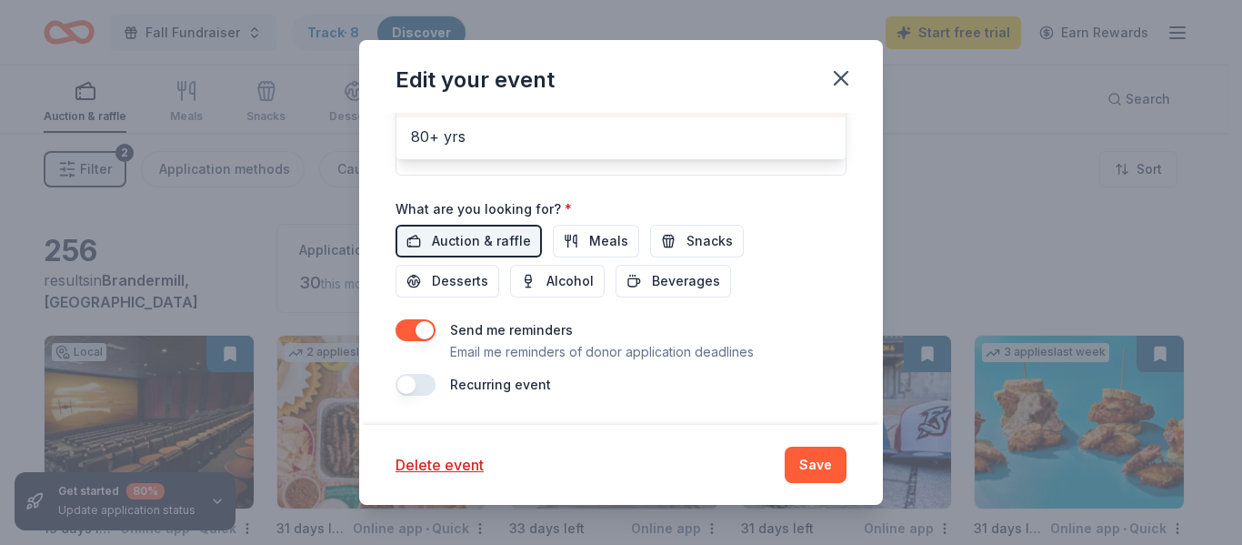
click at [812, 464] on div "Edit your event Update donors you've applied to Let donors know of any updates …" at bounding box center [621, 272] width 524 height 464
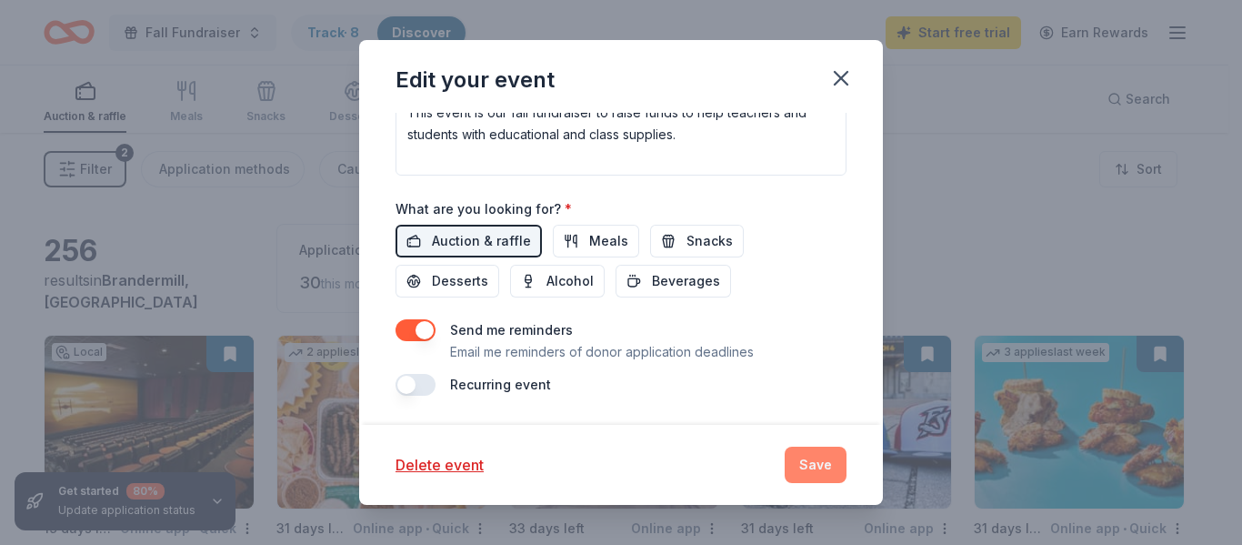
click at [821, 463] on button "Save" at bounding box center [816, 464] width 62 height 36
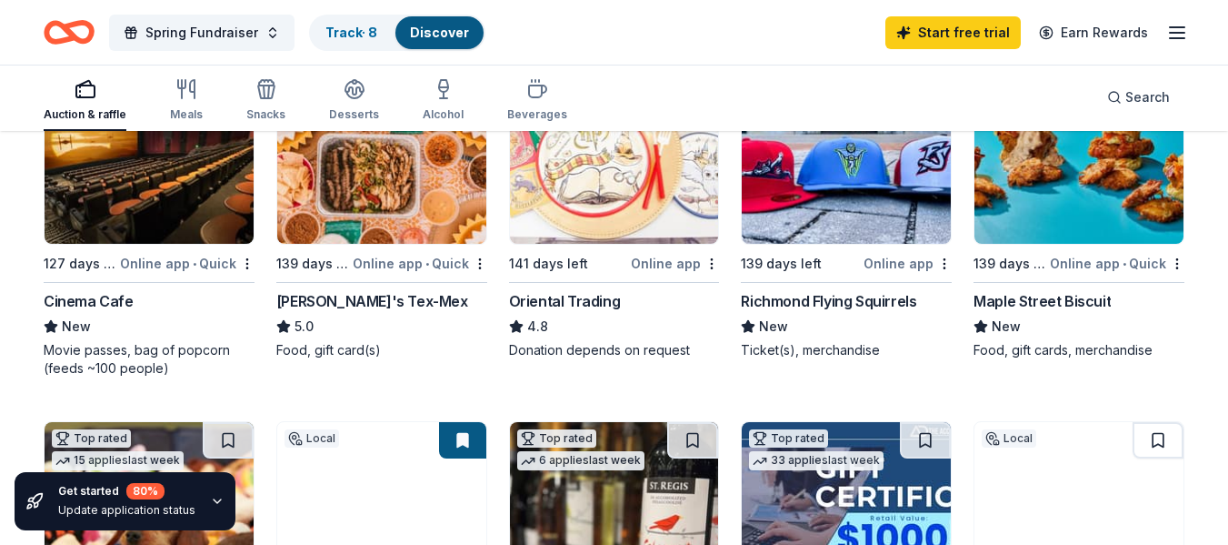
scroll to position [265, 0]
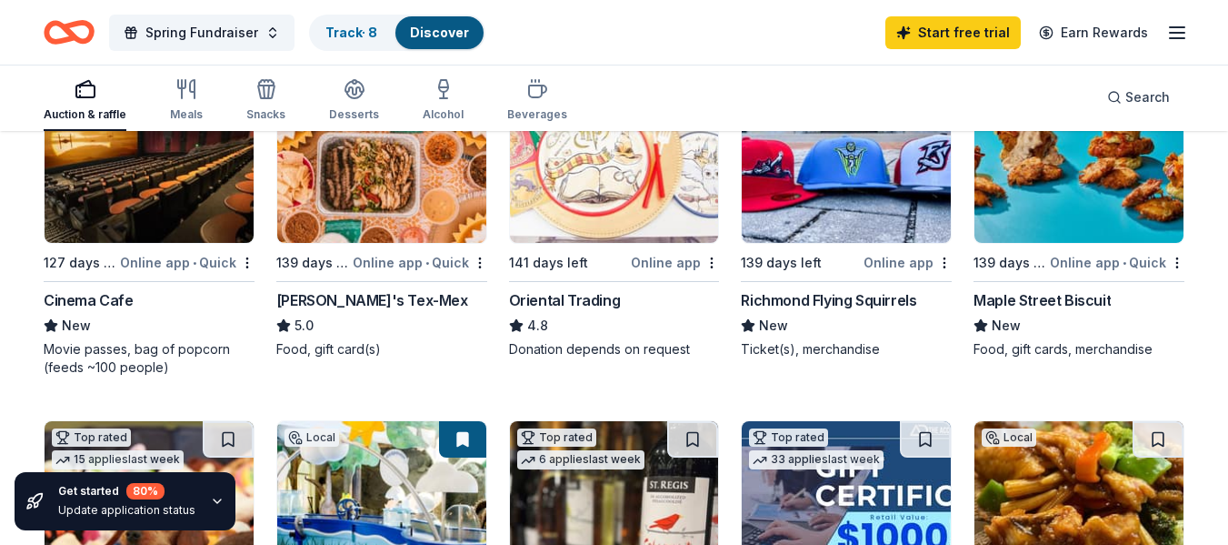
click at [165, 256] on div "Online app • Quick" at bounding box center [187, 262] width 135 height 23
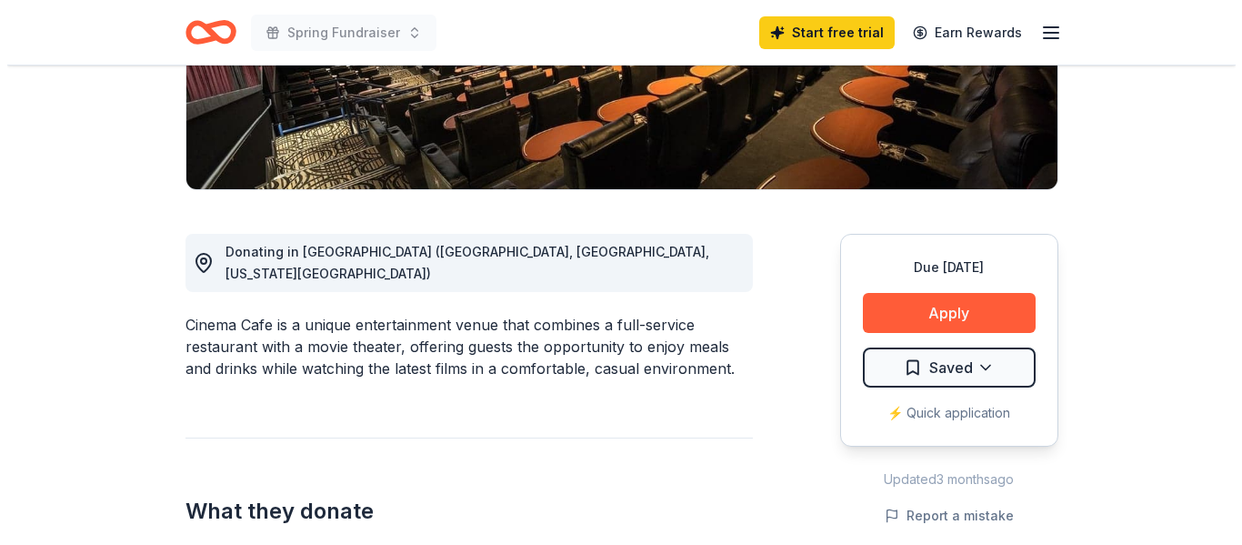
scroll to position [364, 0]
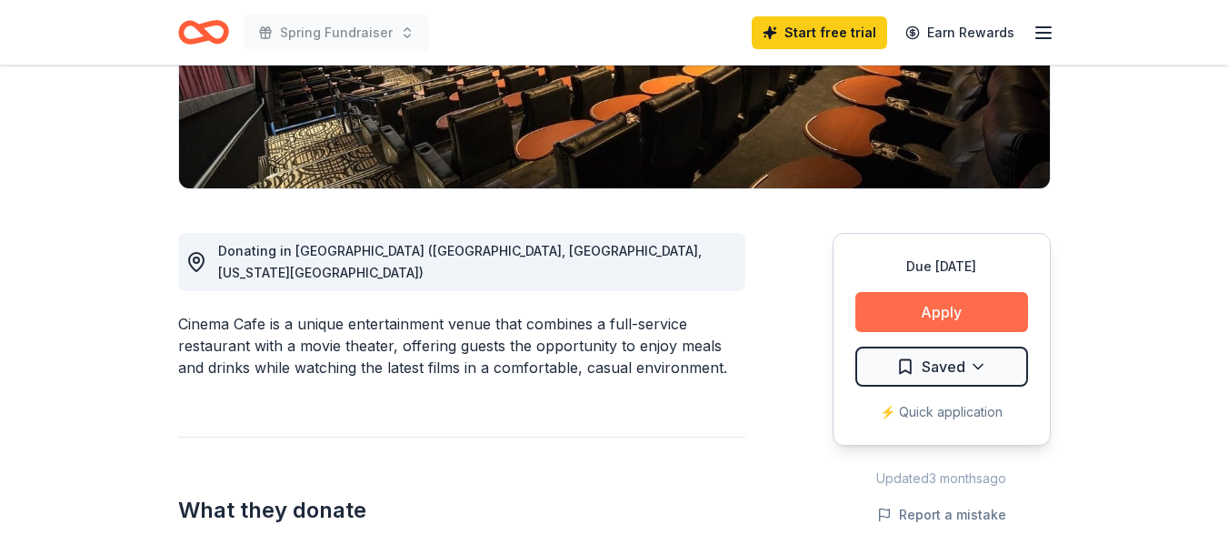
click at [904, 306] on button "Apply" at bounding box center [942, 312] width 173 height 40
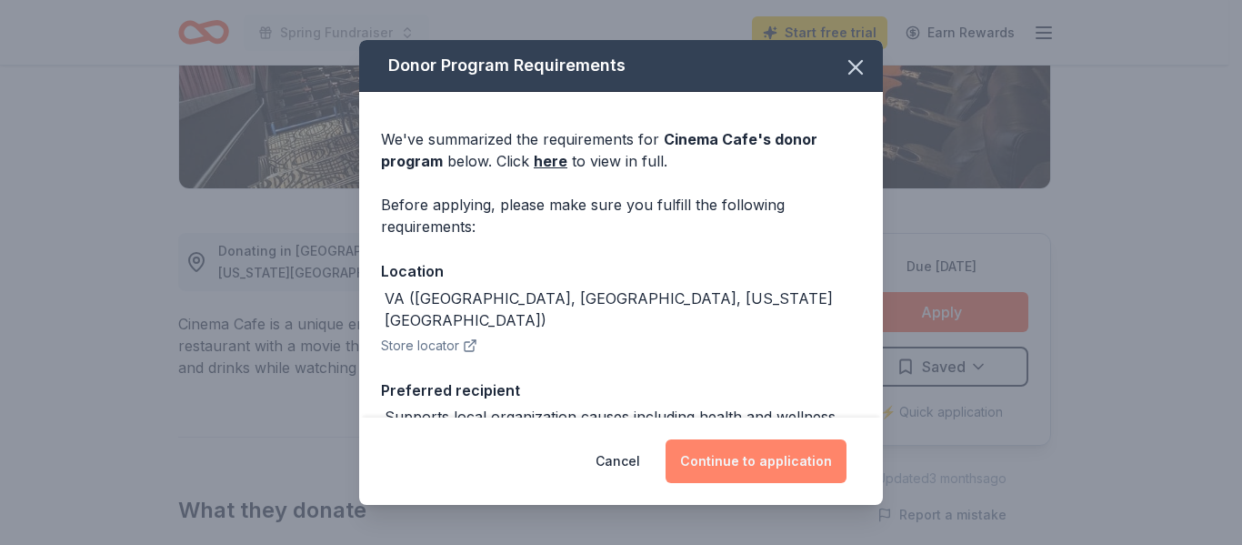
click at [756, 451] on button "Continue to application" at bounding box center [756, 461] width 181 height 44
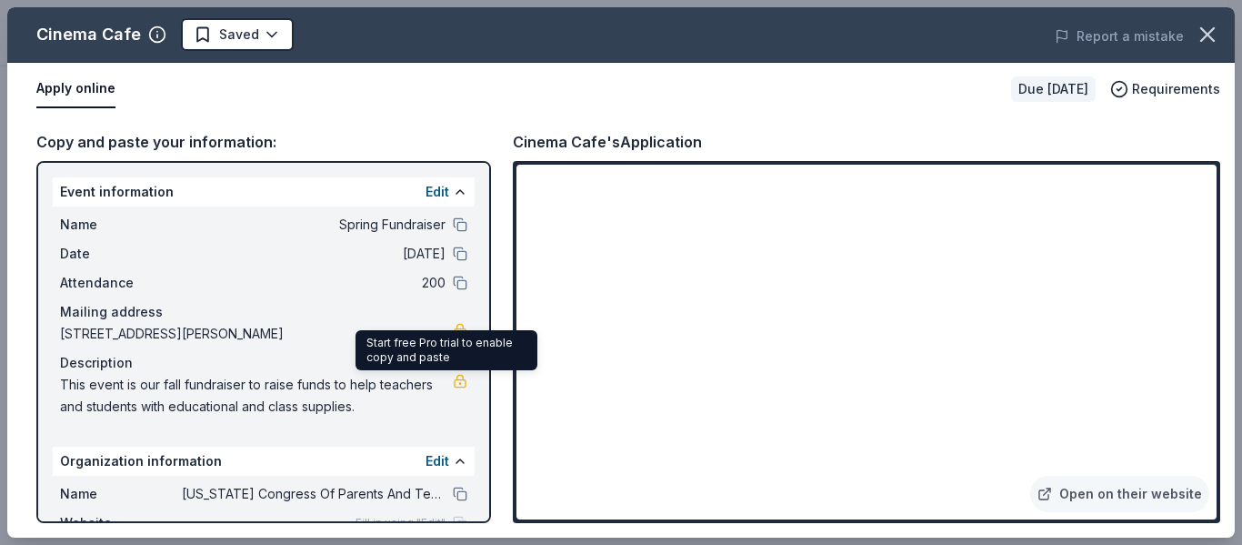
scroll to position [158, 0]
